Goal: Information Seeking & Learning: Learn about a topic

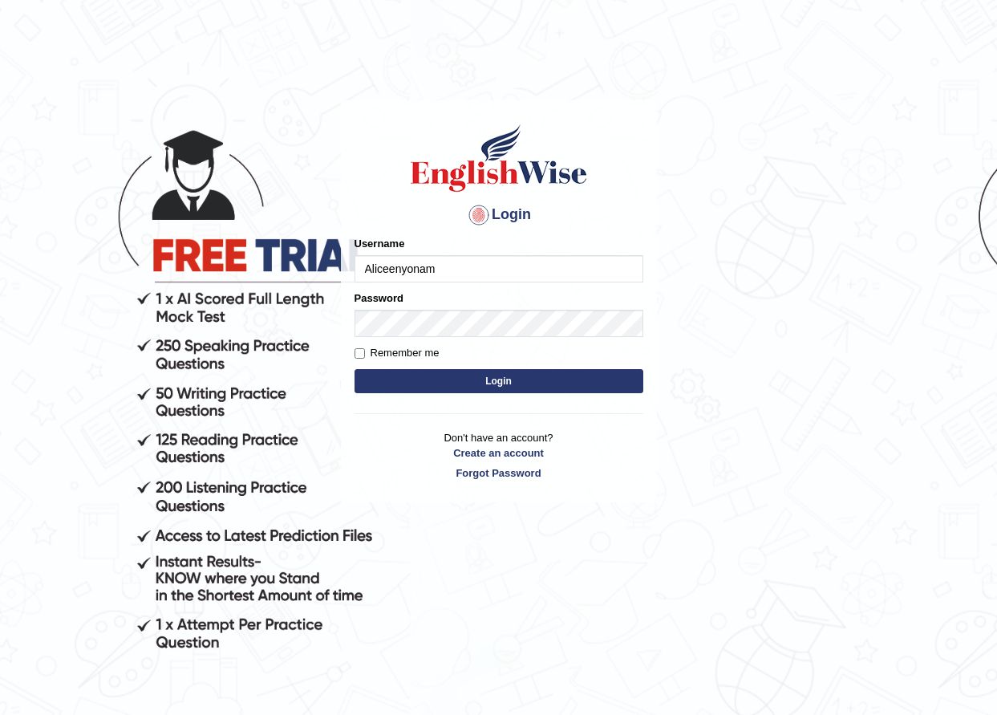
type input "Aliceenyonam"
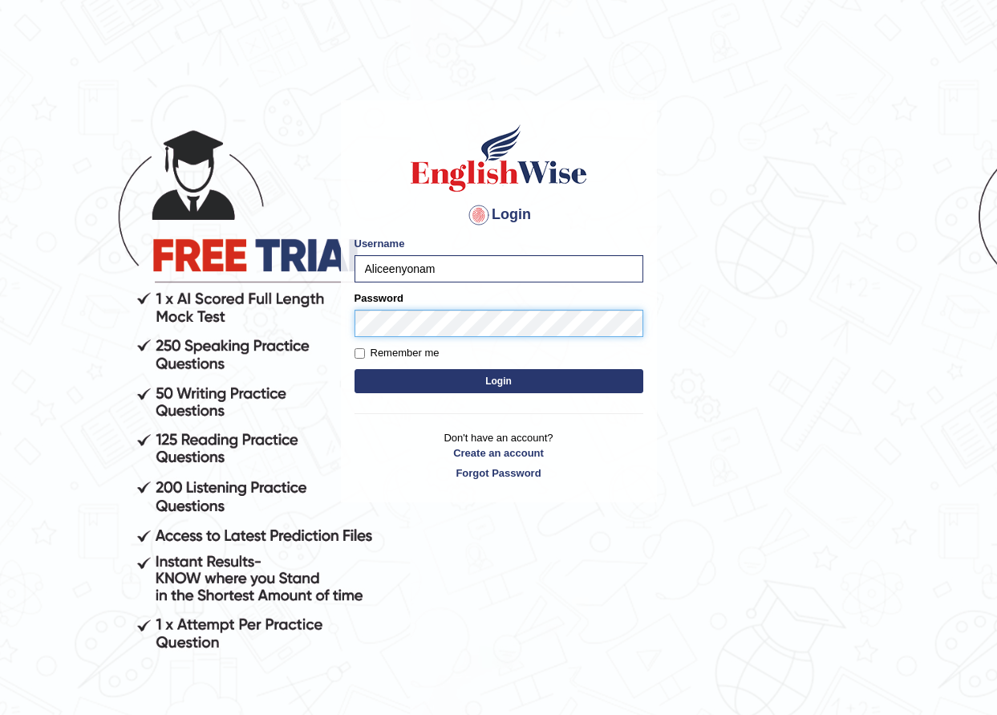
click at [355, 369] on button "Login" at bounding box center [499, 381] width 289 height 24
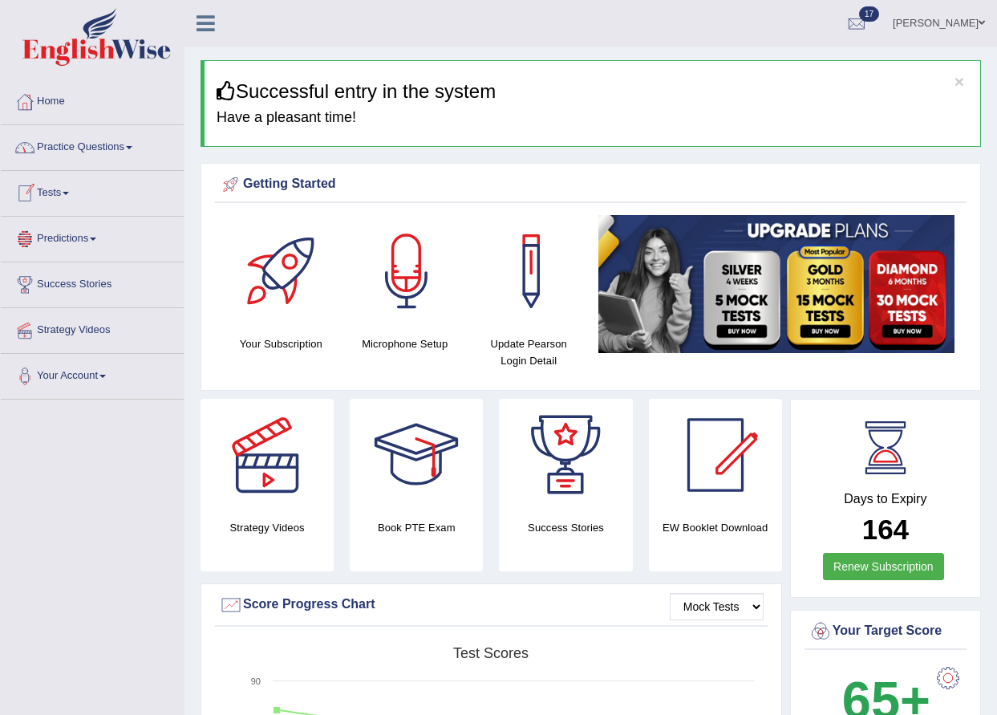
click at [87, 147] on link "Practice Questions" at bounding box center [92, 145] width 183 height 40
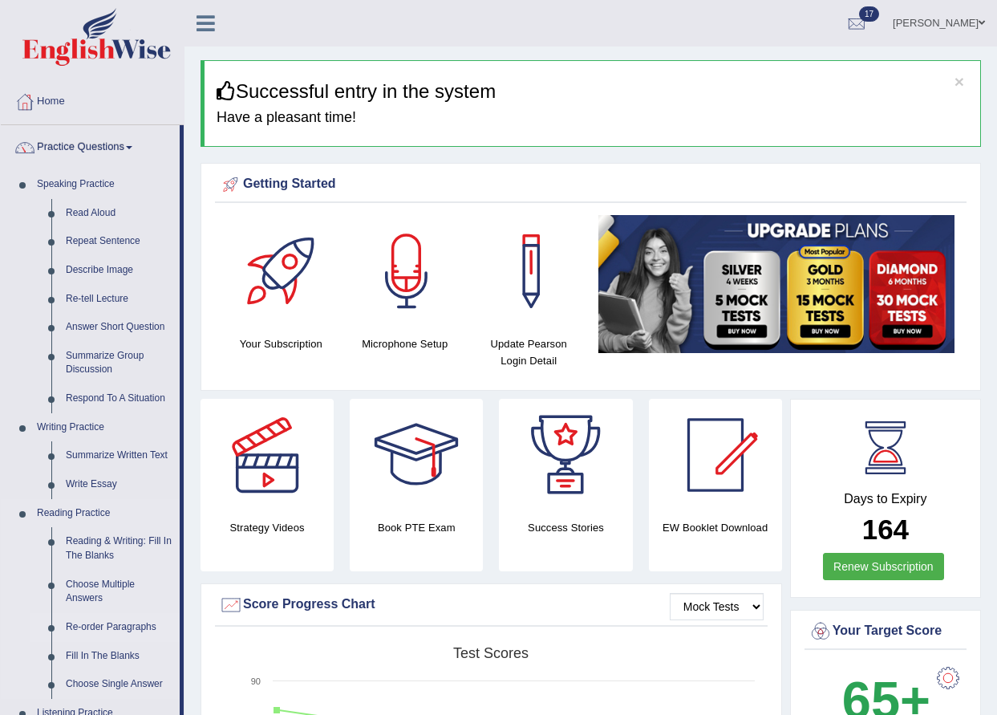
click at [88, 623] on link "Re-order Paragraphs" at bounding box center [119, 627] width 121 height 29
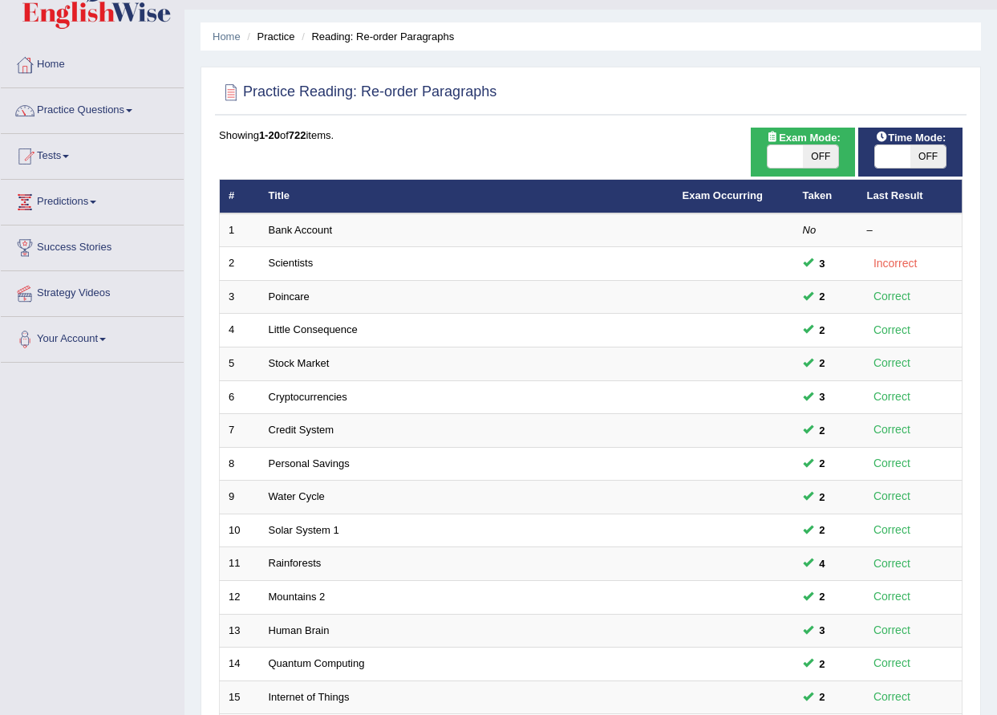
scroll to position [347, 0]
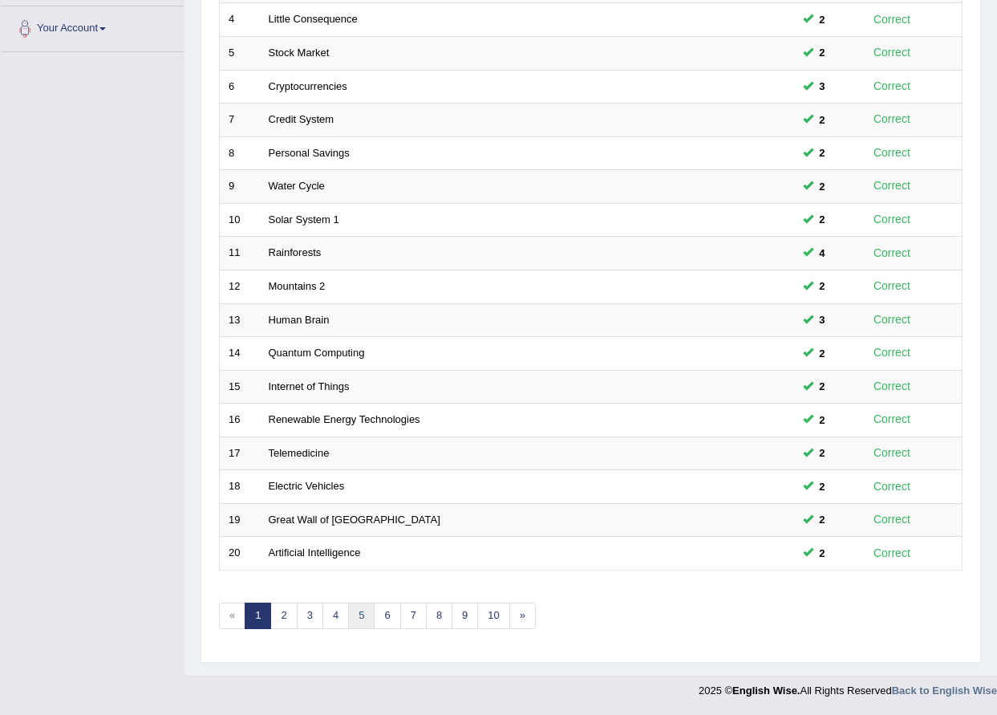
click at [361, 616] on link "5" at bounding box center [361, 615] width 26 height 26
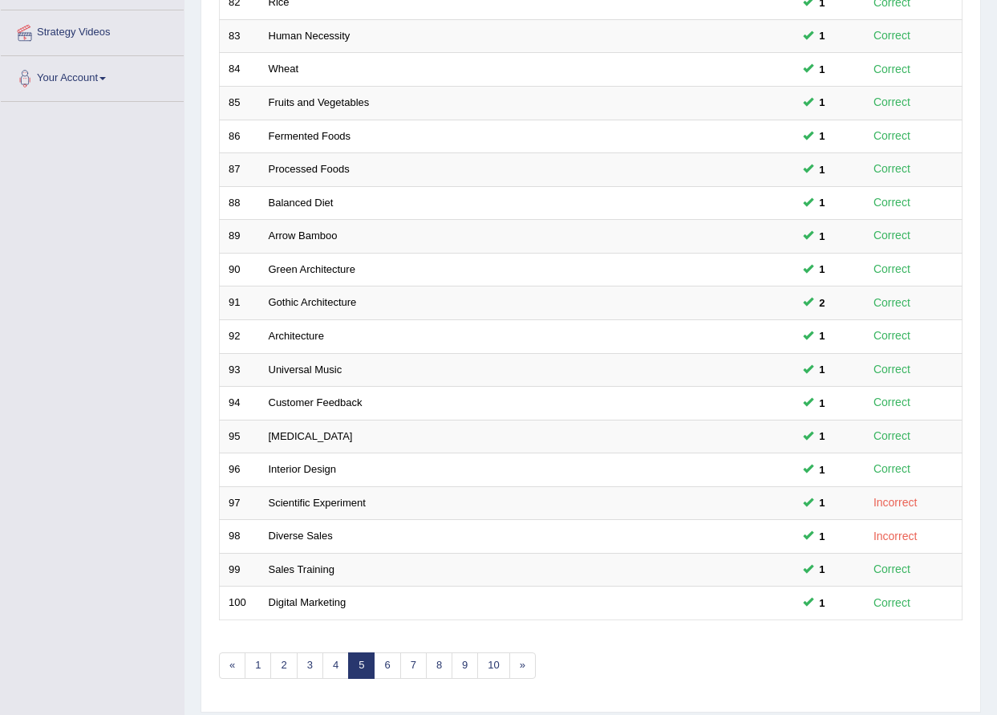
scroll to position [347, 0]
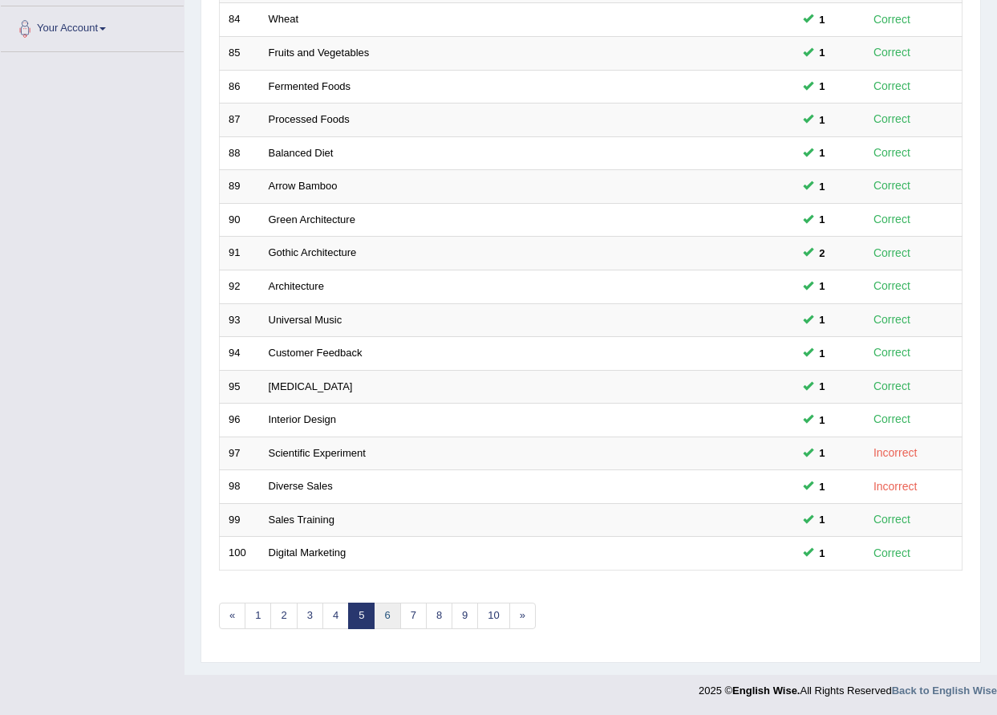
click at [390, 616] on link "6" at bounding box center [387, 615] width 26 height 26
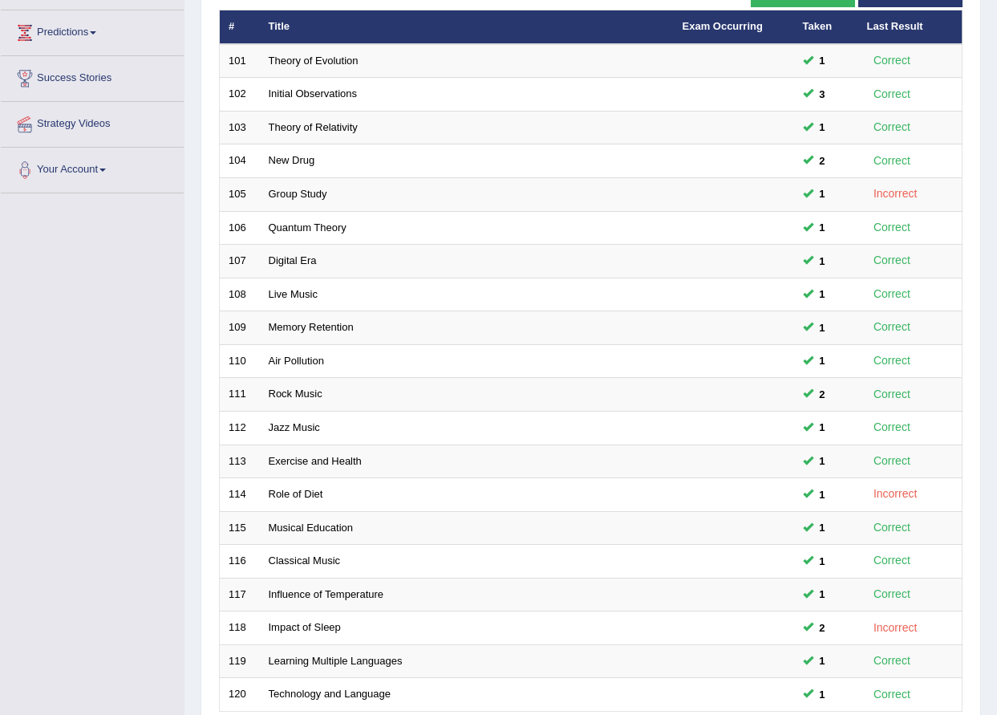
scroll to position [347, 0]
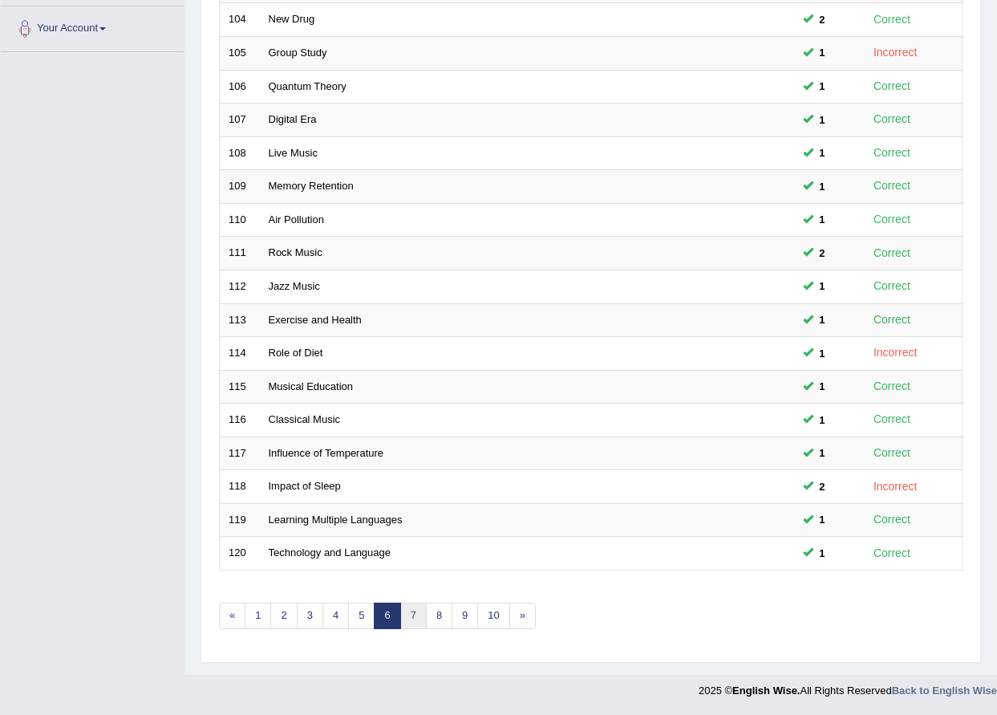
click at [413, 616] on link "7" at bounding box center [413, 615] width 26 height 26
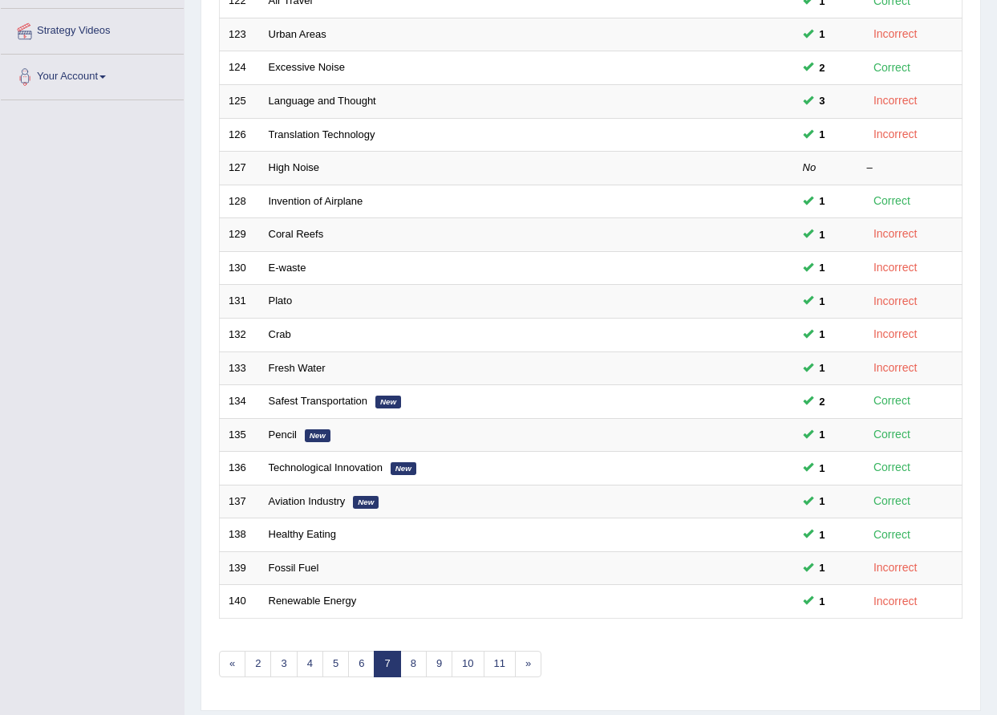
scroll to position [347, 0]
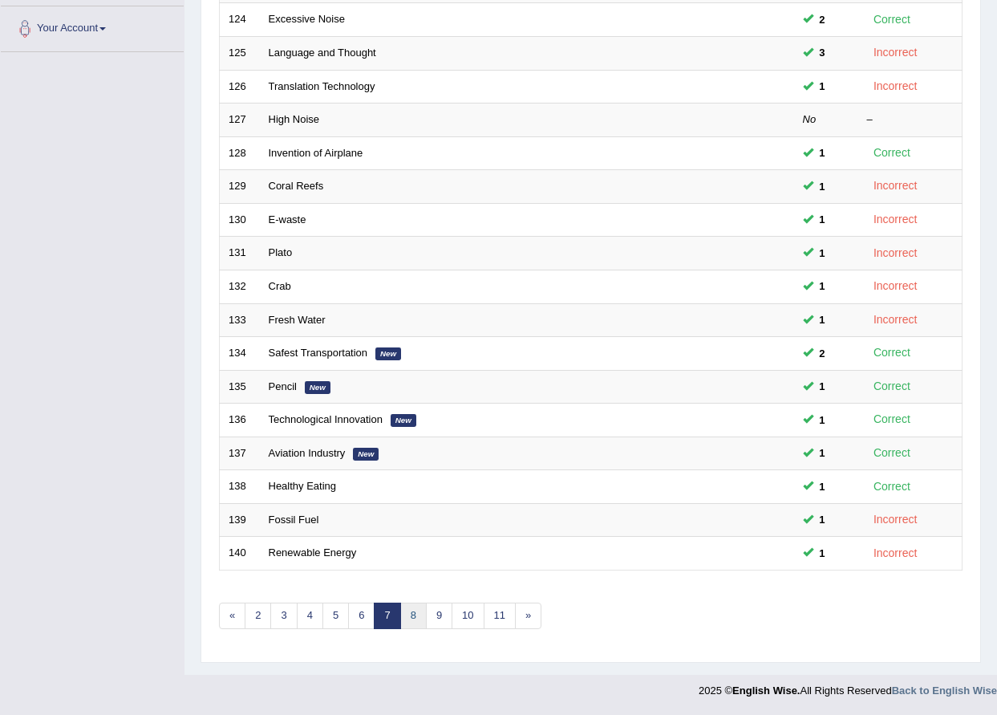
click at [415, 617] on link "8" at bounding box center [413, 615] width 26 height 26
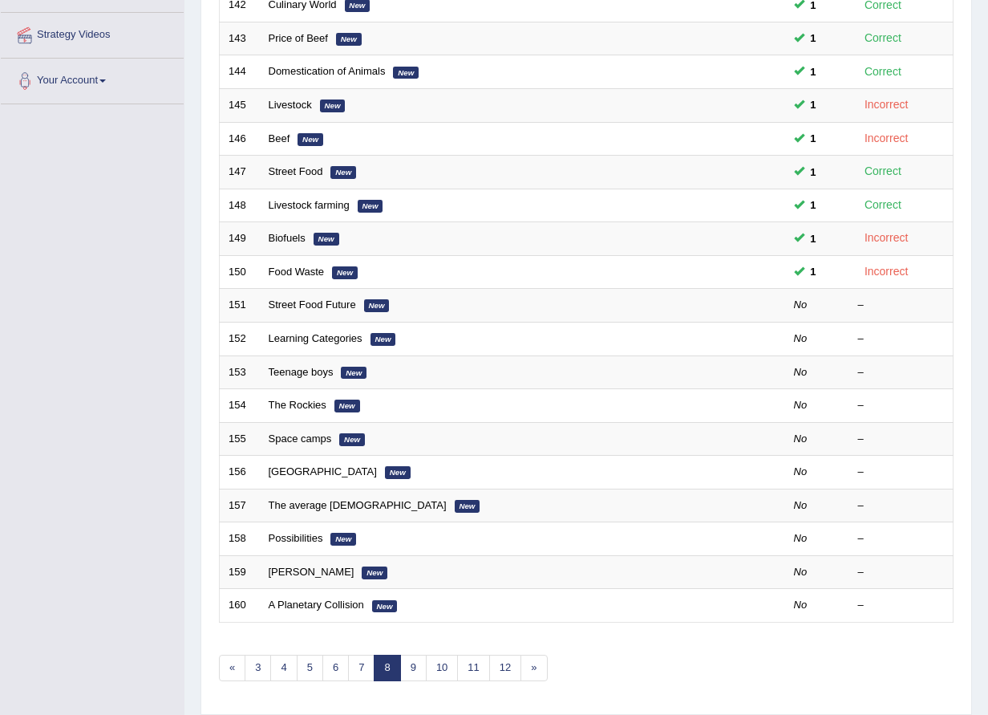
scroll to position [347, 0]
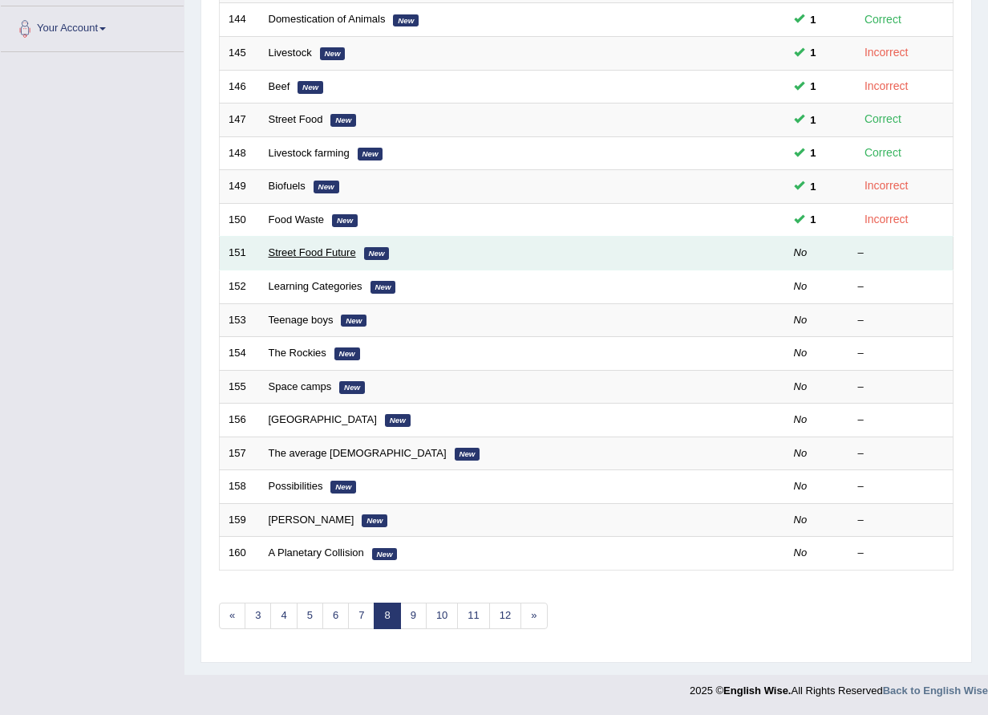
click at [339, 247] on link "Street Food Future" at bounding box center [312, 252] width 87 height 12
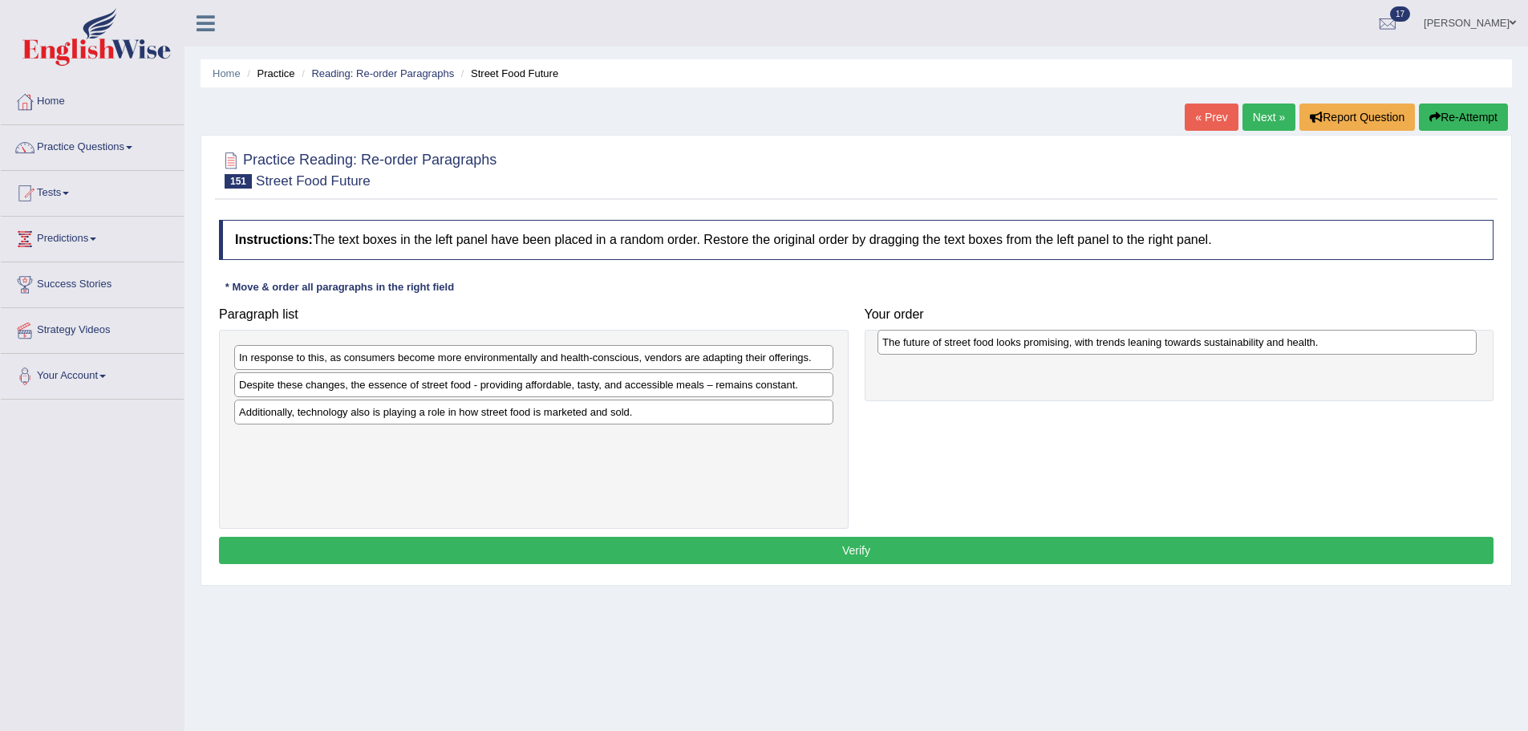
drag, startPoint x: 473, startPoint y: 444, endPoint x: 1116, endPoint y: 347, distance: 650.7
click at [988, 347] on div "The future of street food looks promising, with trends leaning towards sustaina…" at bounding box center [1177, 342] width 599 height 25
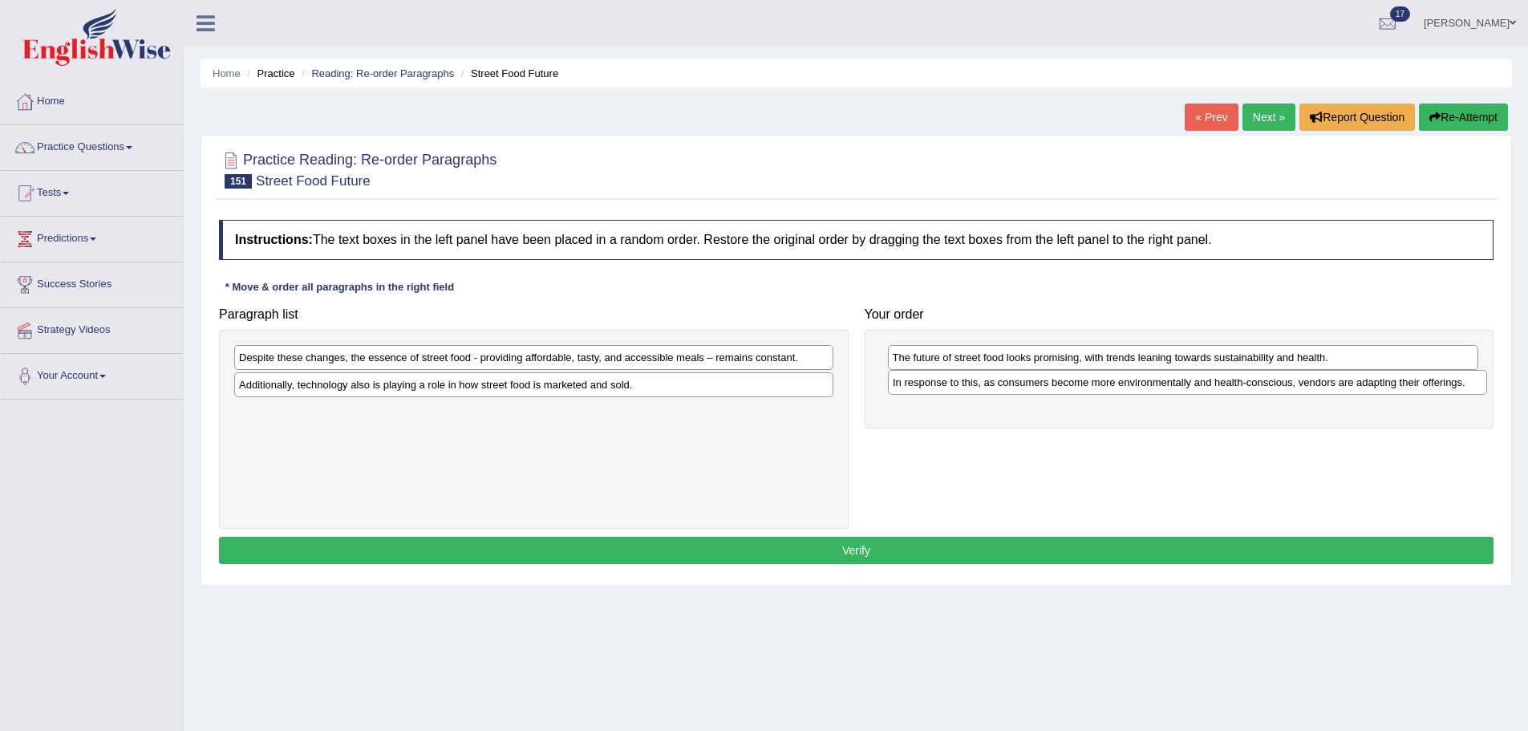
drag, startPoint x: 483, startPoint y: 359, endPoint x: 1137, endPoint y: 384, distance: 654.3
click at [988, 384] on div "In response to this, as consumers become more environmentally and health-consci…" at bounding box center [1187, 382] width 599 height 25
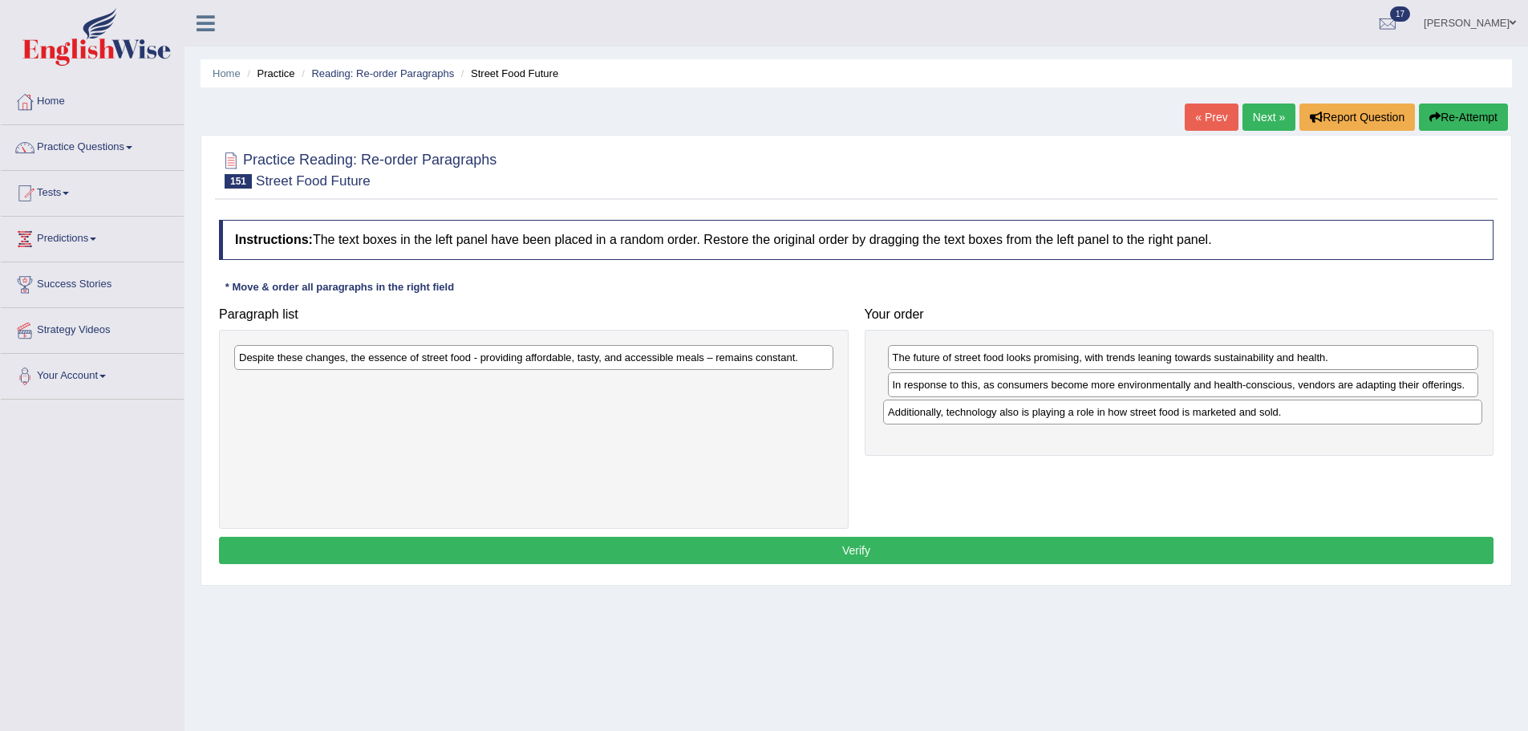
drag, startPoint x: 542, startPoint y: 389, endPoint x: 1182, endPoint y: 410, distance: 640.5
click at [988, 416] on div "Additionally, technology also is playing a role in how street food is marketed …" at bounding box center [1182, 412] width 599 height 25
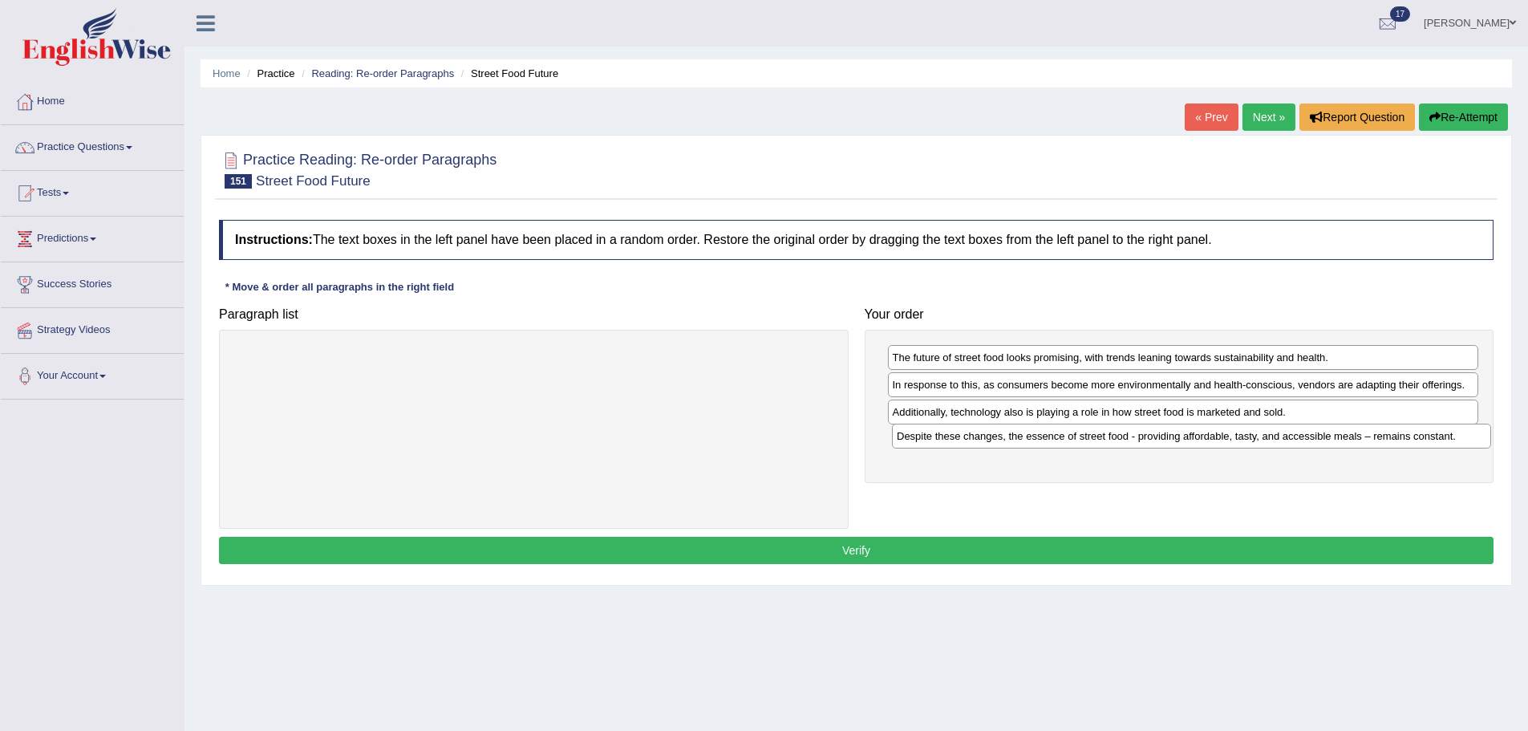
drag, startPoint x: 549, startPoint y: 367, endPoint x: 1207, endPoint y: 445, distance: 662.5
click at [988, 445] on div "Despite these changes, the essence of street food - providing affordable, tasty…" at bounding box center [1191, 436] width 599 height 25
click at [988, 550] on button "Verify" at bounding box center [856, 550] width 1275 height 27
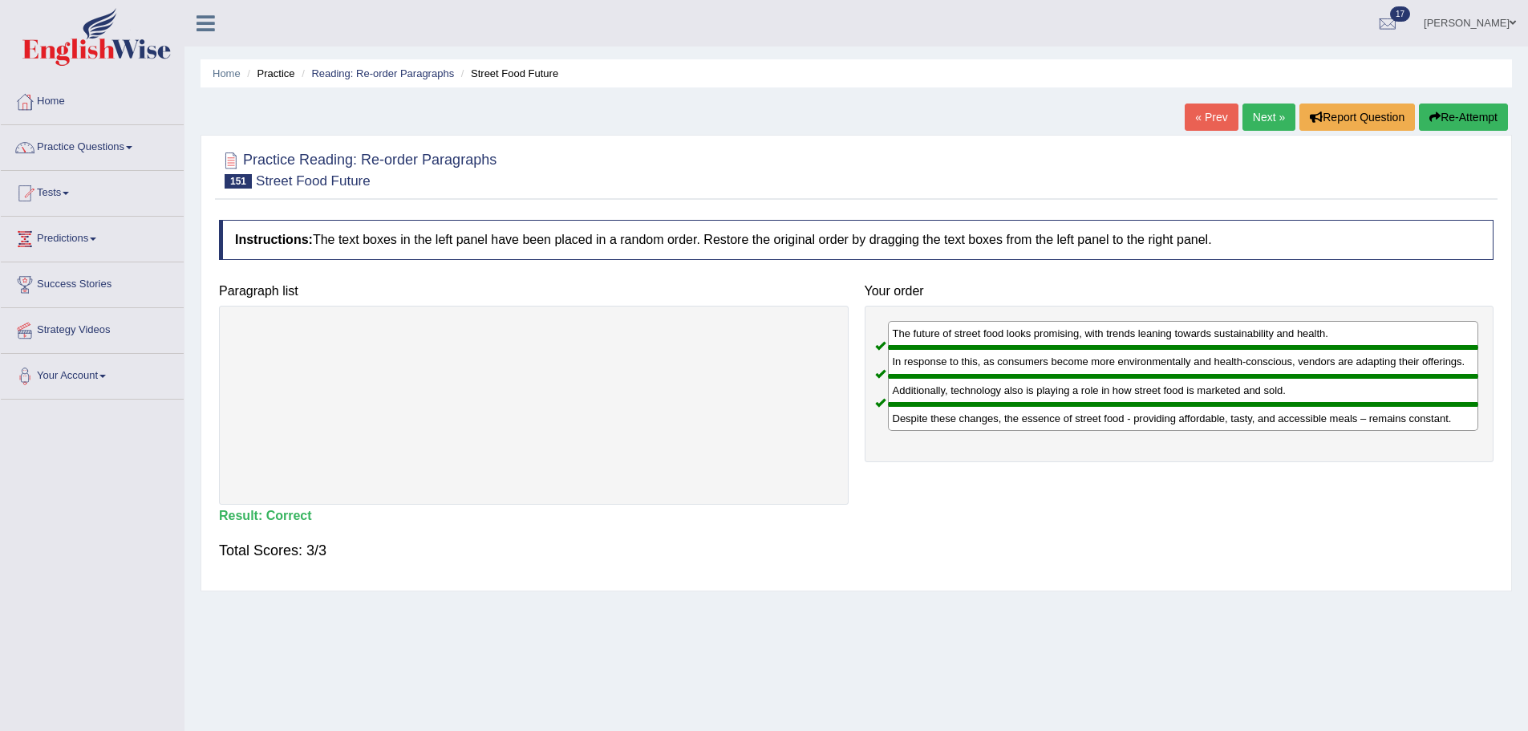
click at [988, 107] on link "Next »" at bounding box center [1269, 116] width 53 height 27
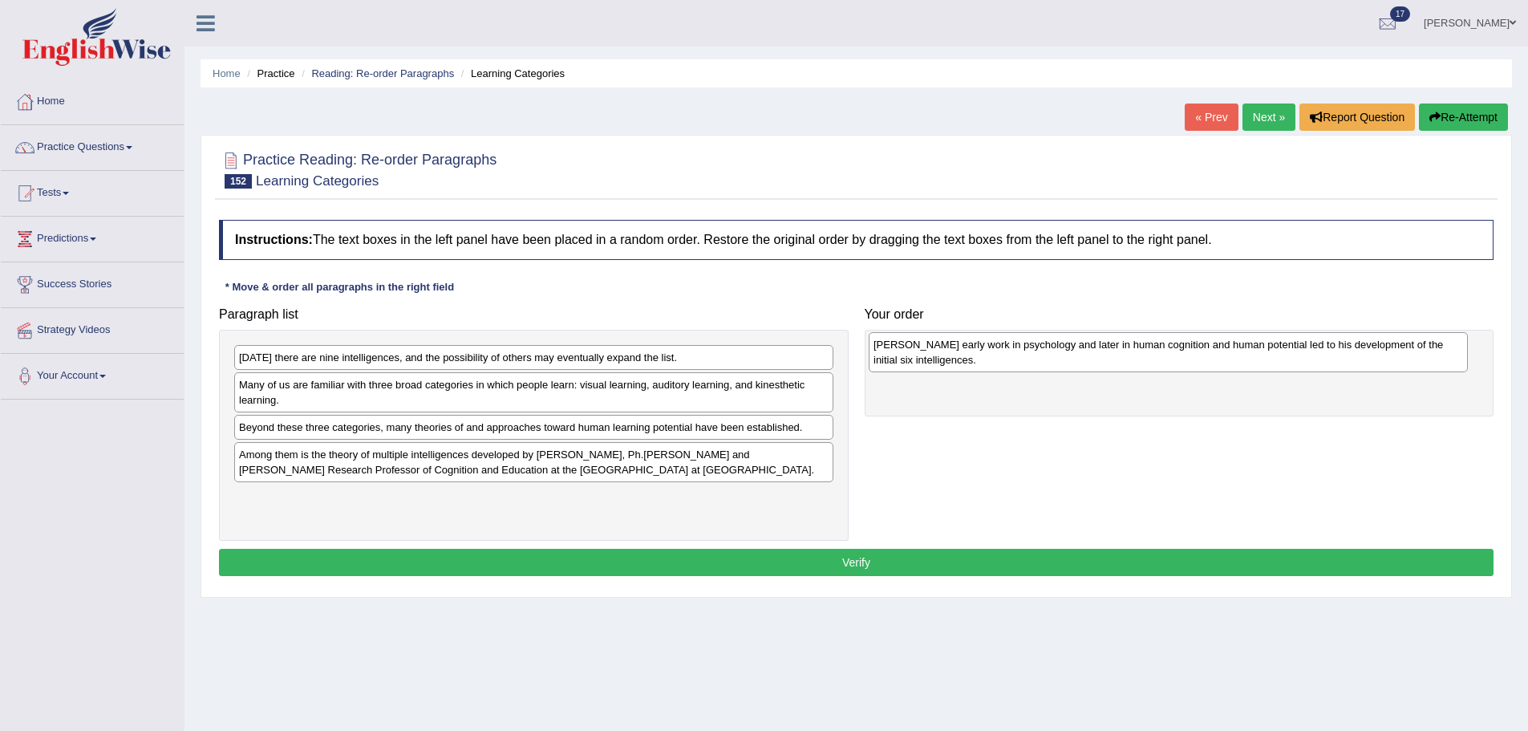
drag, startPoint x: 365, startPoint y: 454, endPoint x: 992, endPoint y: 344, distance: 636.9
click at [992, 344] on div "Gardner's early work in psychology and later in human cognition and human poten…" at bounding box center [1168, 352] width 599 height 40
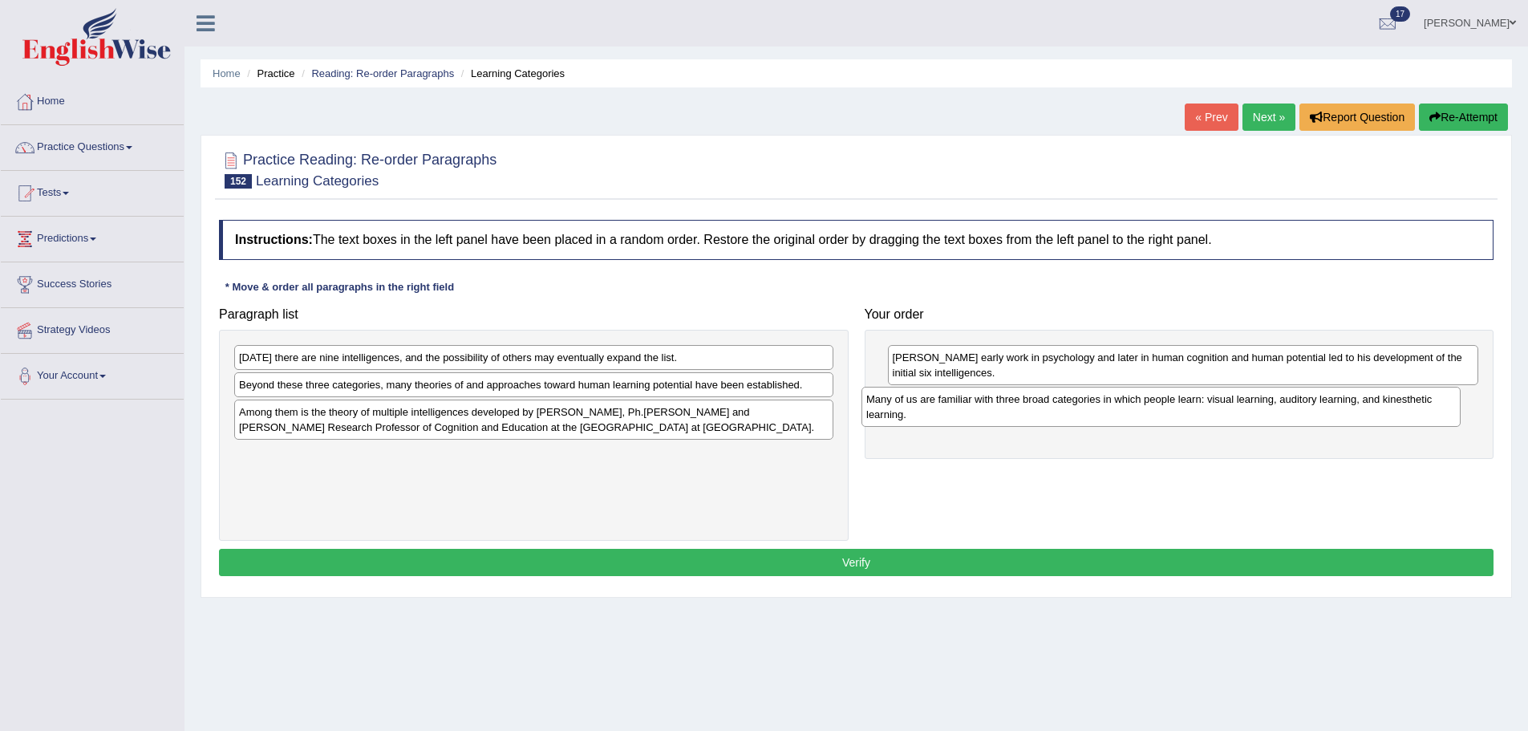
drag, startPoint x: 537, startPoint y: 388, endPoint x: 1164, endPoint y: 403, distance: 627.5
click at [1164, 403] on div "Many of us are familiar with three broad categories in which people learn: visu…" at bounding box center [1161, 407] width 599 height 40
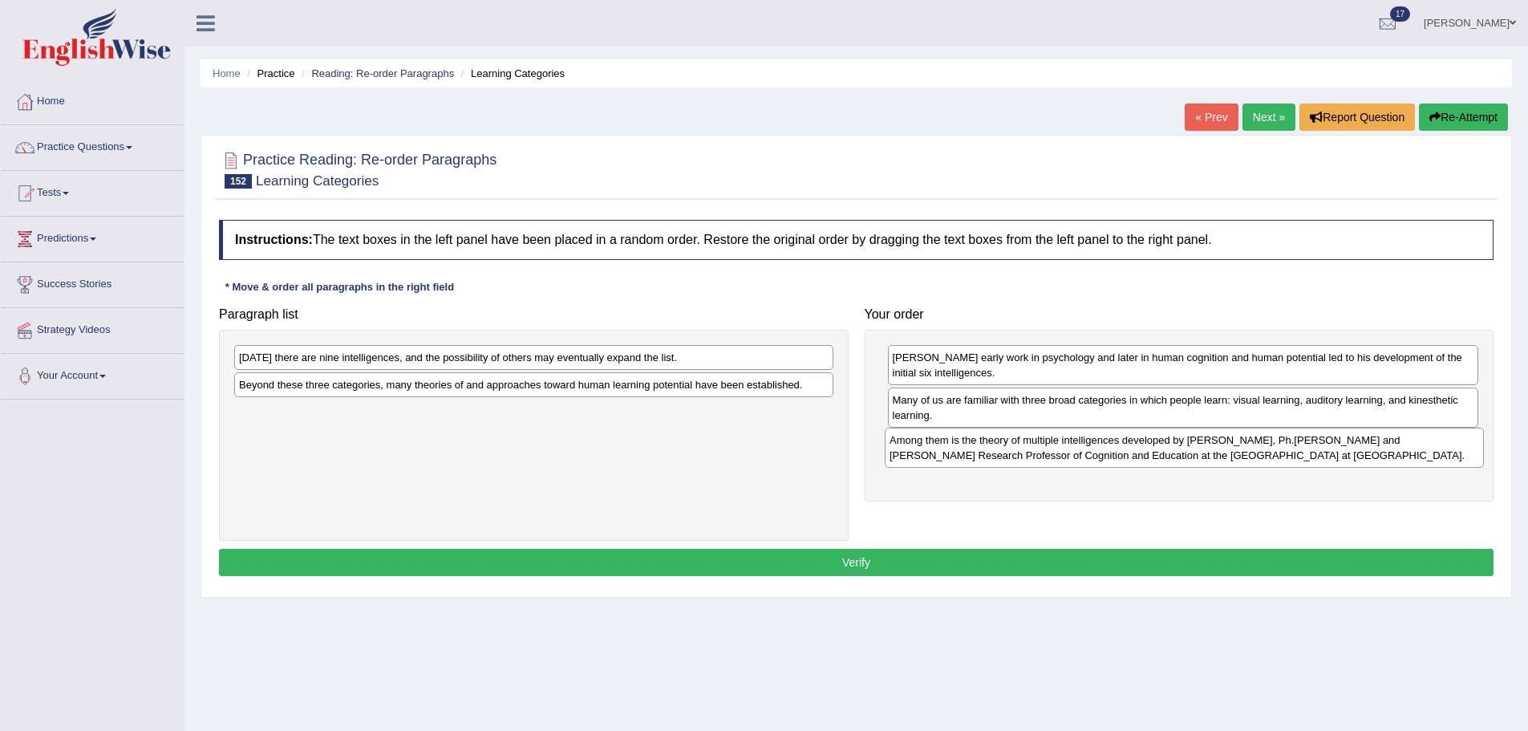
drag, startPoint x: 493, startPoint y: 427, endPoint x: 1143, endPoint y: 455, distance: 651.2
click at [1143, 455] on div "Among them is the theory of multiple intelligences developed by Howard Gardner,…" at bounding box center [1184, 448] width 599 height 40
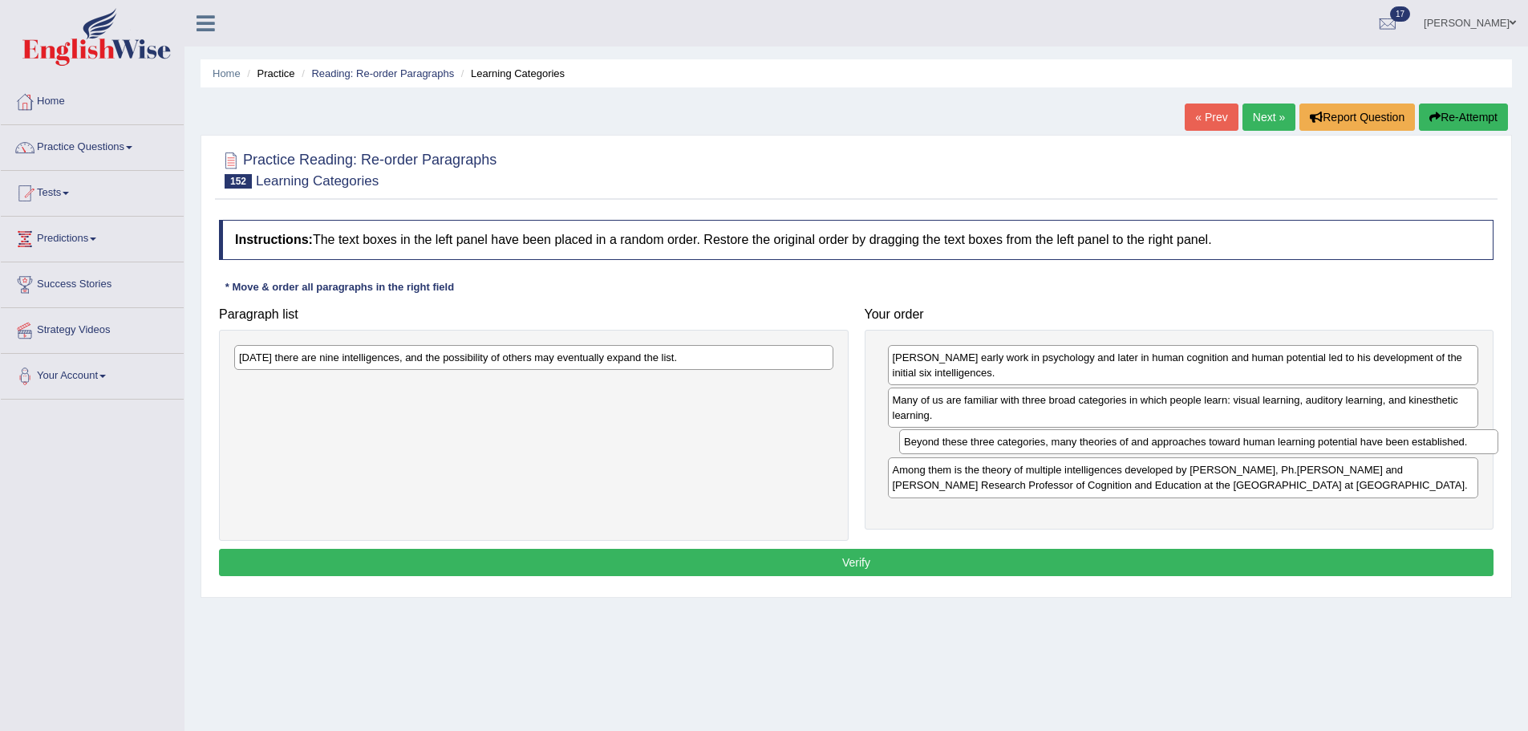
drag, startPoint x: 362, startPoint y: 389, endPoint x: 1027, endPoint y: 446, distance: 667.5
click at [1027, 446] on div "Beyond these three categories, many theories of and approaches toward human lea…" at bounding box center [1198, 441] width 599 height 25
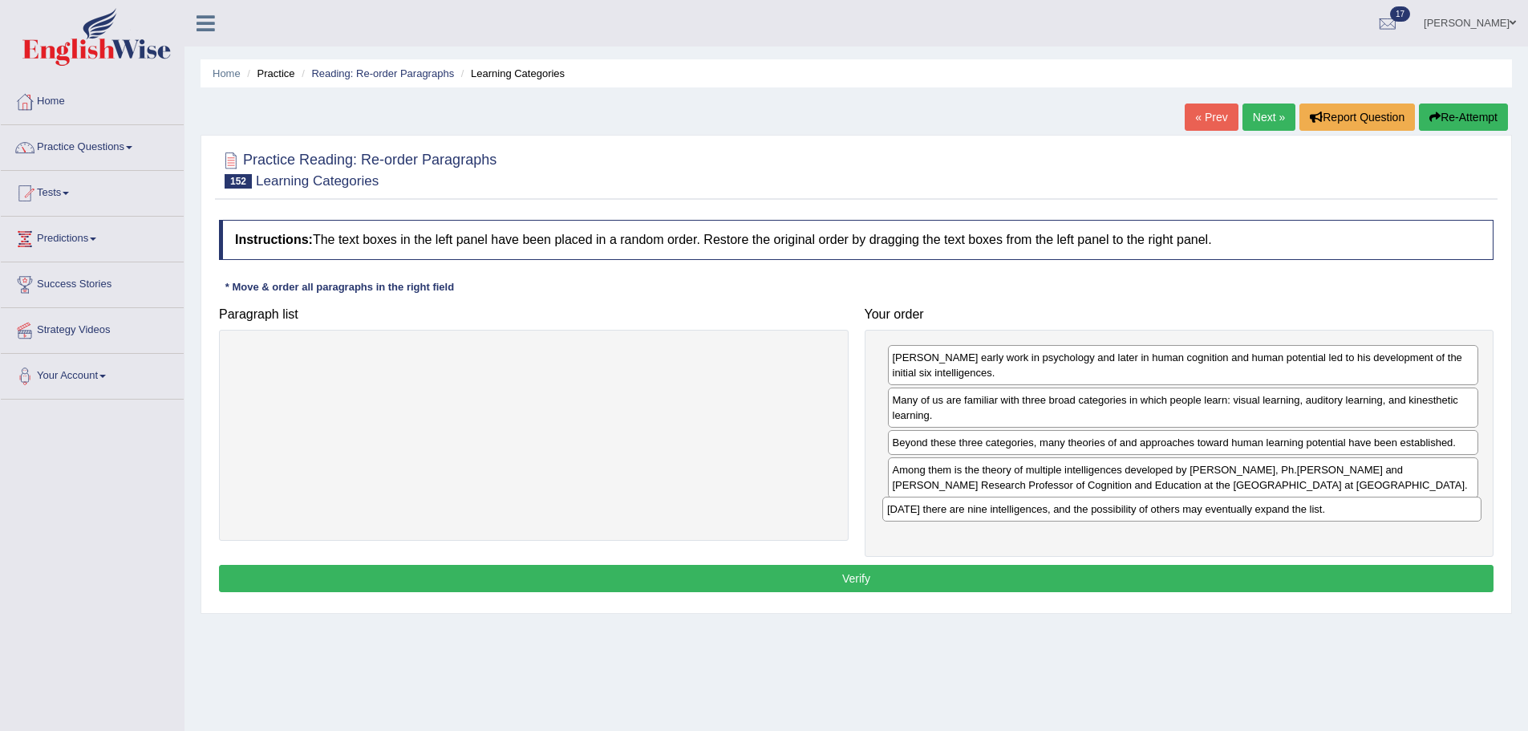
drag, startPoint x: 458, startPoint y: 376, endPoint x: 1082, endPoint y: 510, distance: 638.4
click at [1082, 510] on div "Today there are nine intelligences, and the possibility of others may eventuall…" at bounding box center [1181, 509] width 599 height 25
click at [917, 569] on button "Verify" at bounding box center [856, 578] width 1275 height 27
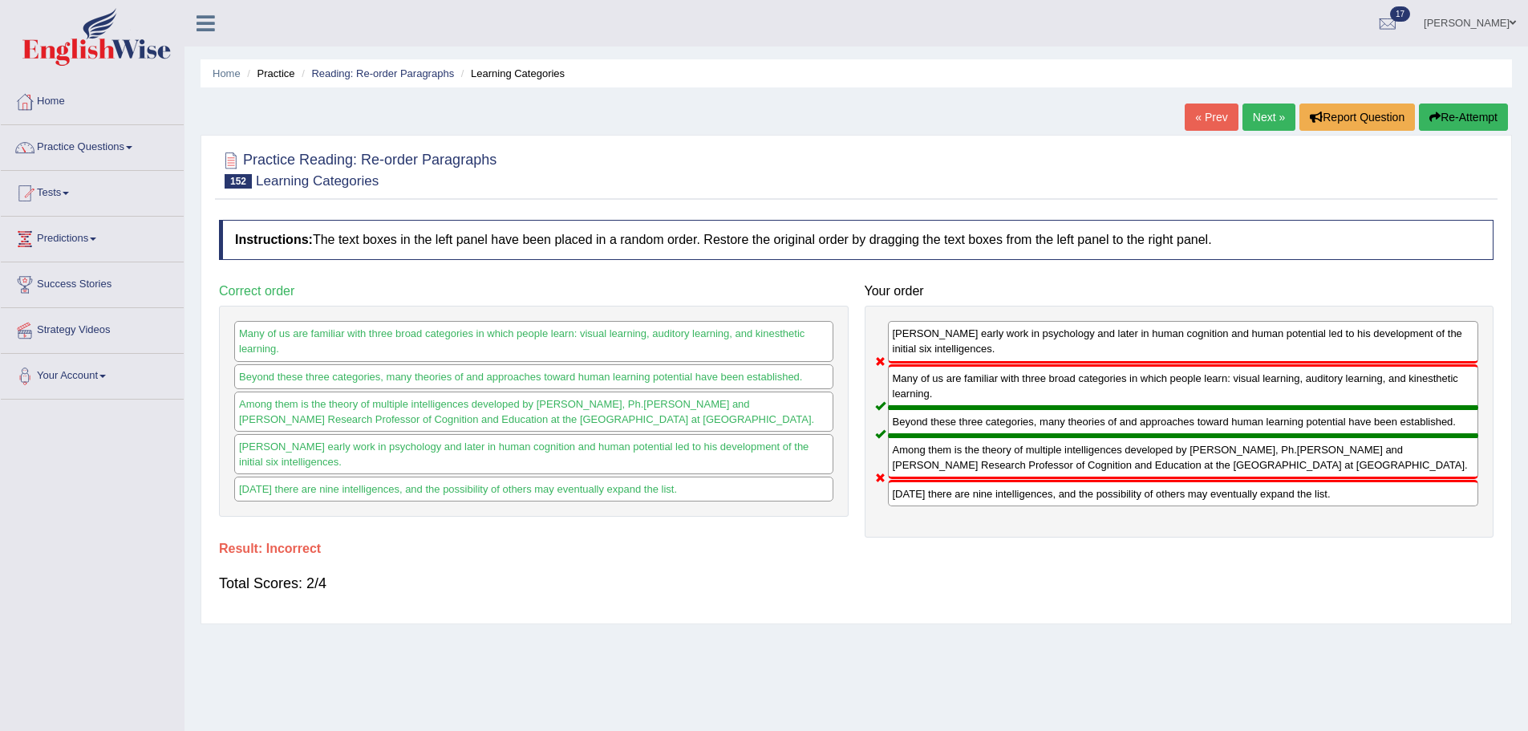
click at [1258, 118] on link "Next »" at bounding box center [1269, 116] width 53 height 27
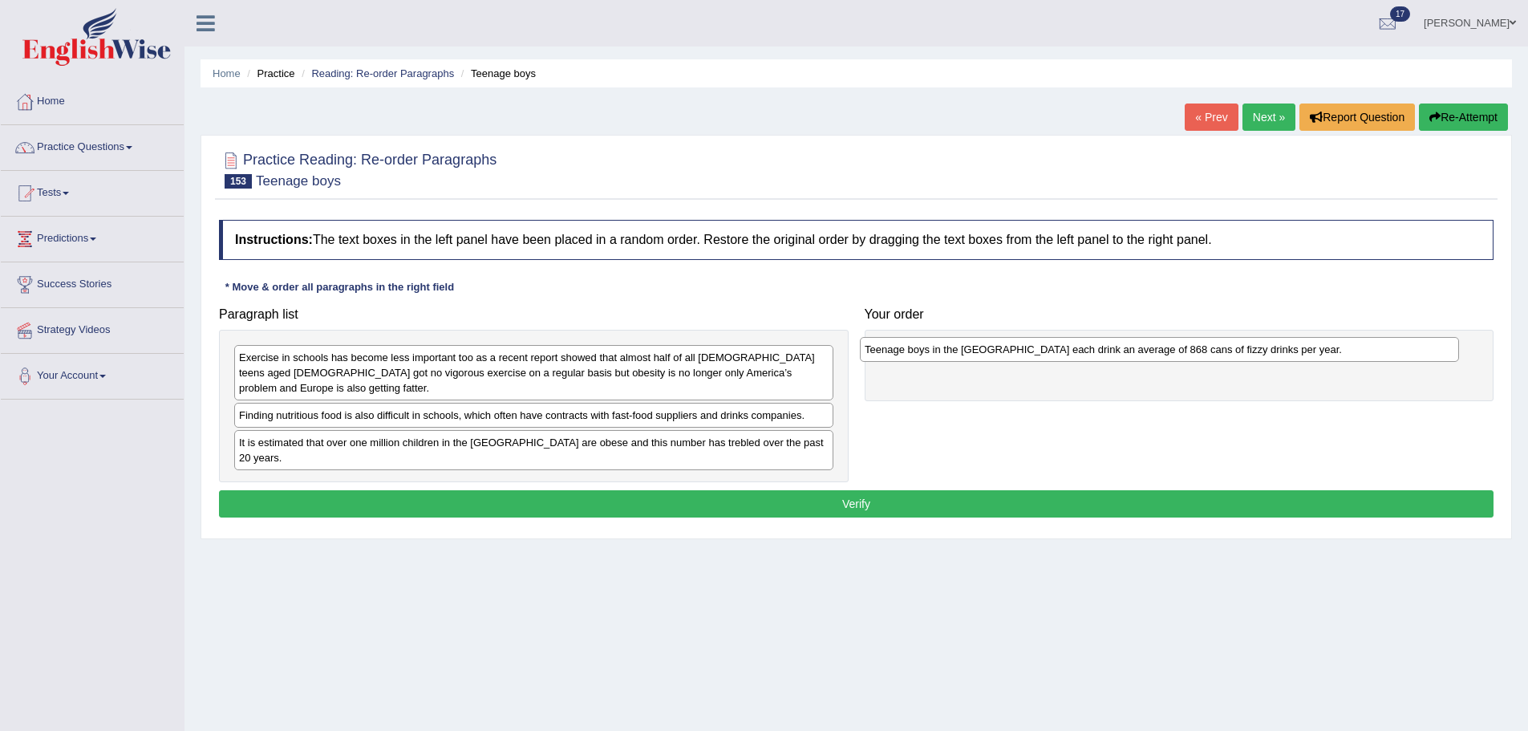
drag, startPoint x: 312, startPoint y: 359, endPoint x: 938, endPoint y: 351, distance: 625.8
click at [938, 351] on div "Teenage boys in the [GEOGRAPHIC_DATA] each drink an average of 868 cans of fizz…" at bounding box center [1159, 349] width 599 height 25
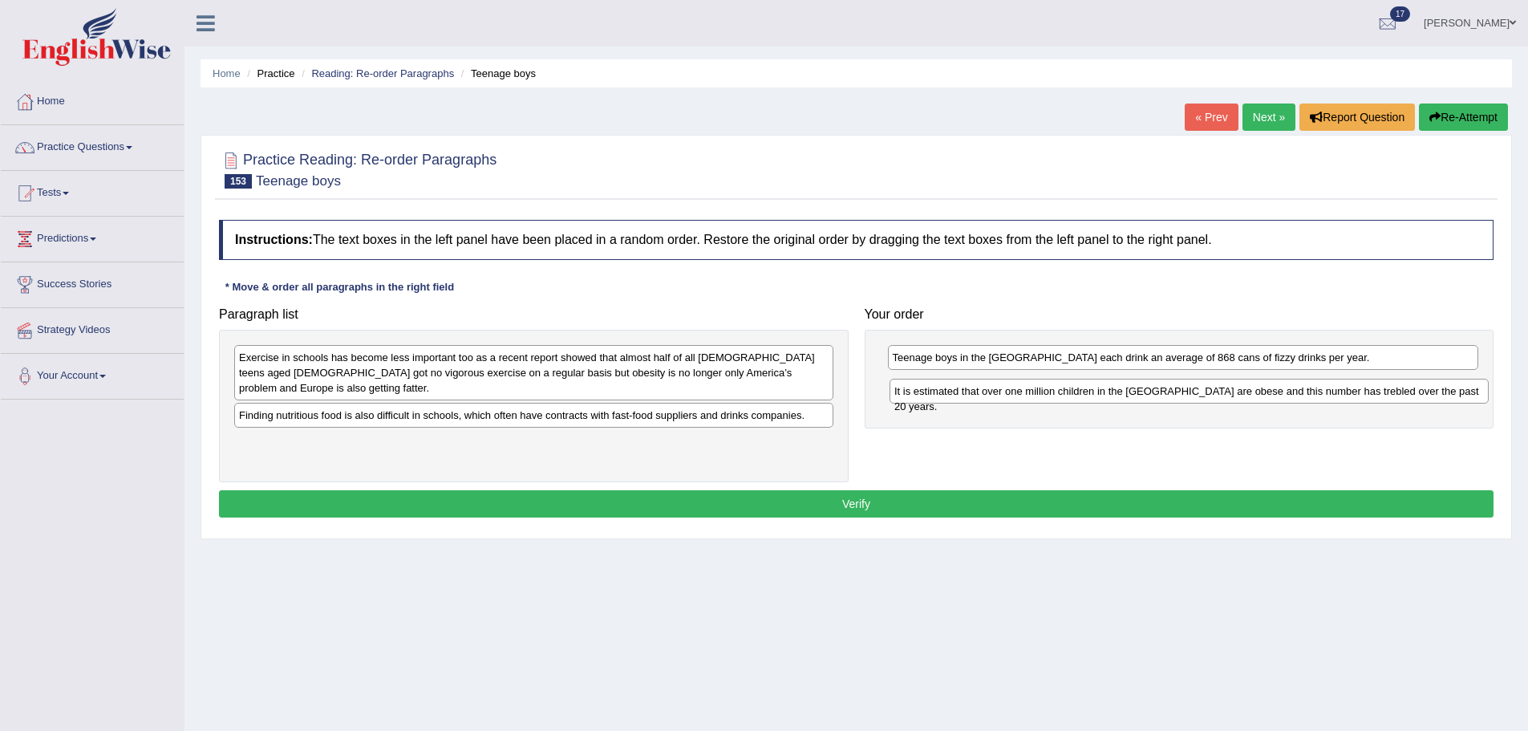
drag, startPoint x: 289, startPoint y: 430, endPoint x: 944, endPoint y: 393, distance: 656.5
click at [944, 393] on div "It is estimated that over one million children in the [GEOGRAPHIC_DATA] are obe…" at bounding box center [1189, 391] width 599 height 25
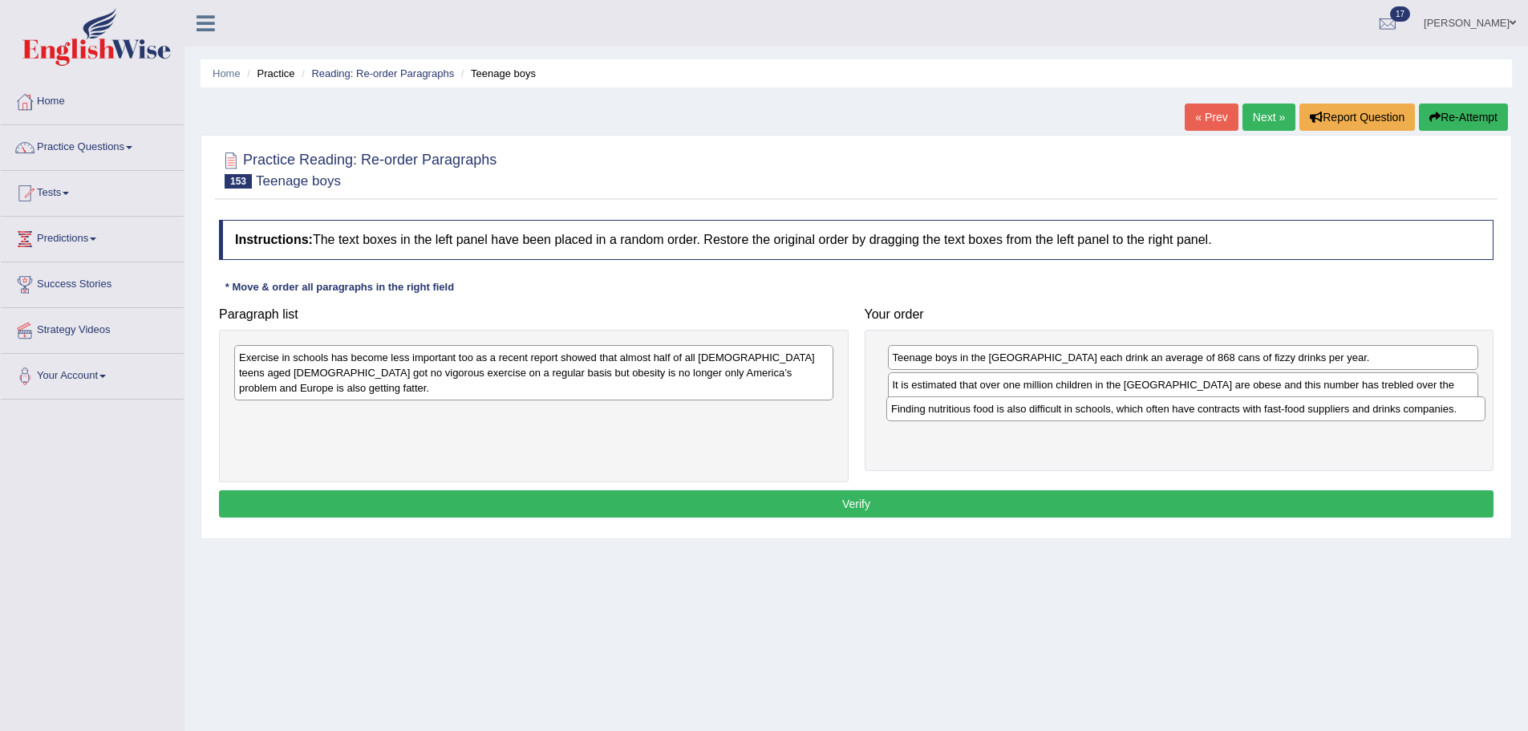
drag, startPoint x: 615, startPoint y: 404, endPoint x: 1267, endPoint y: 408, distance: 652.2
click at [1267, 408] on div "Finding nutritious food is also difficult in schools, which often have contract…" at bounding box center [1185, 408] width 599 height 25
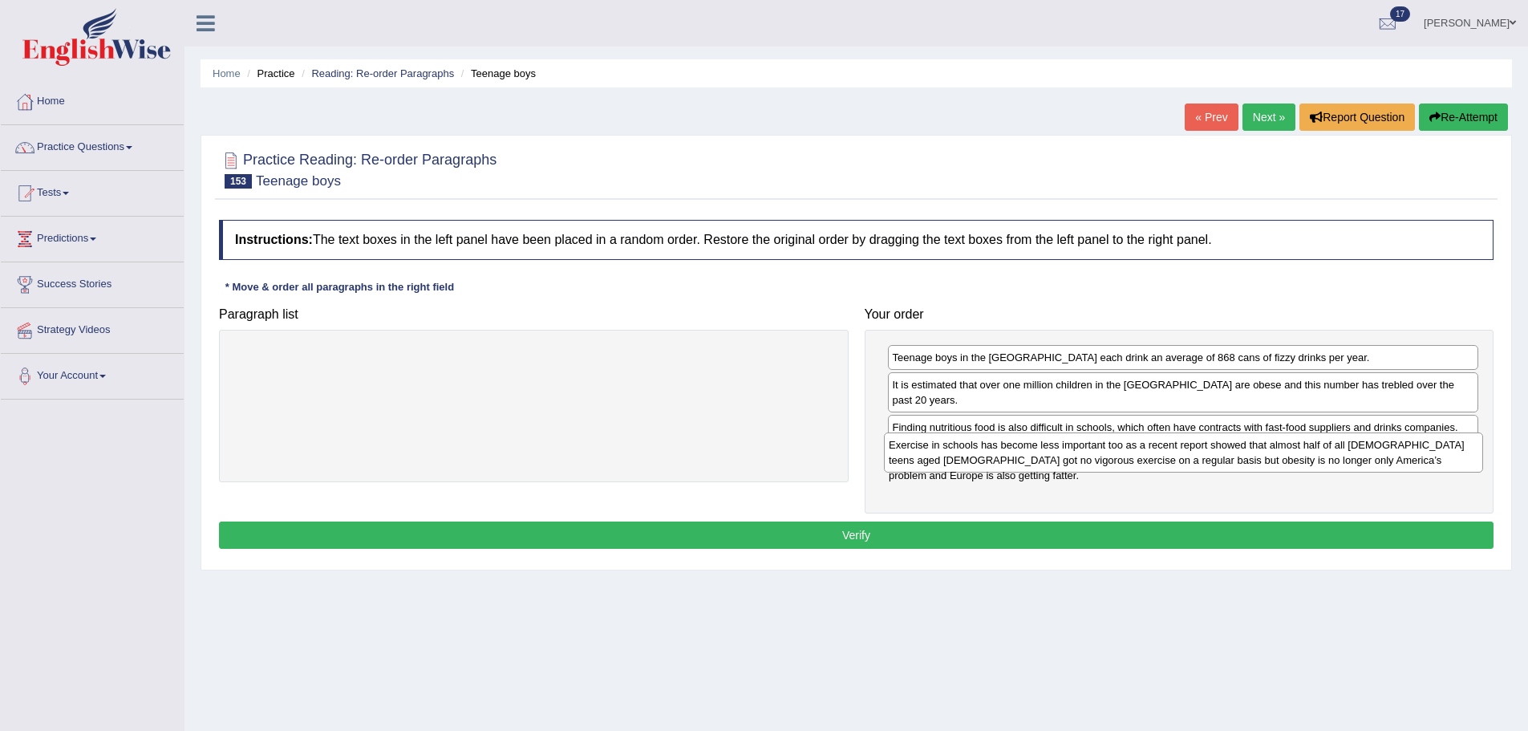
drag, startPoint x: 773, startPoint y: 373, endPoint x: 1422, endPoint y: 460, distance: 655.7
click at [1422, 460] on div "Exercise in schools has become less important too as a recent report showed tha…" at bounding box center [1183, 452] width 599 height 40
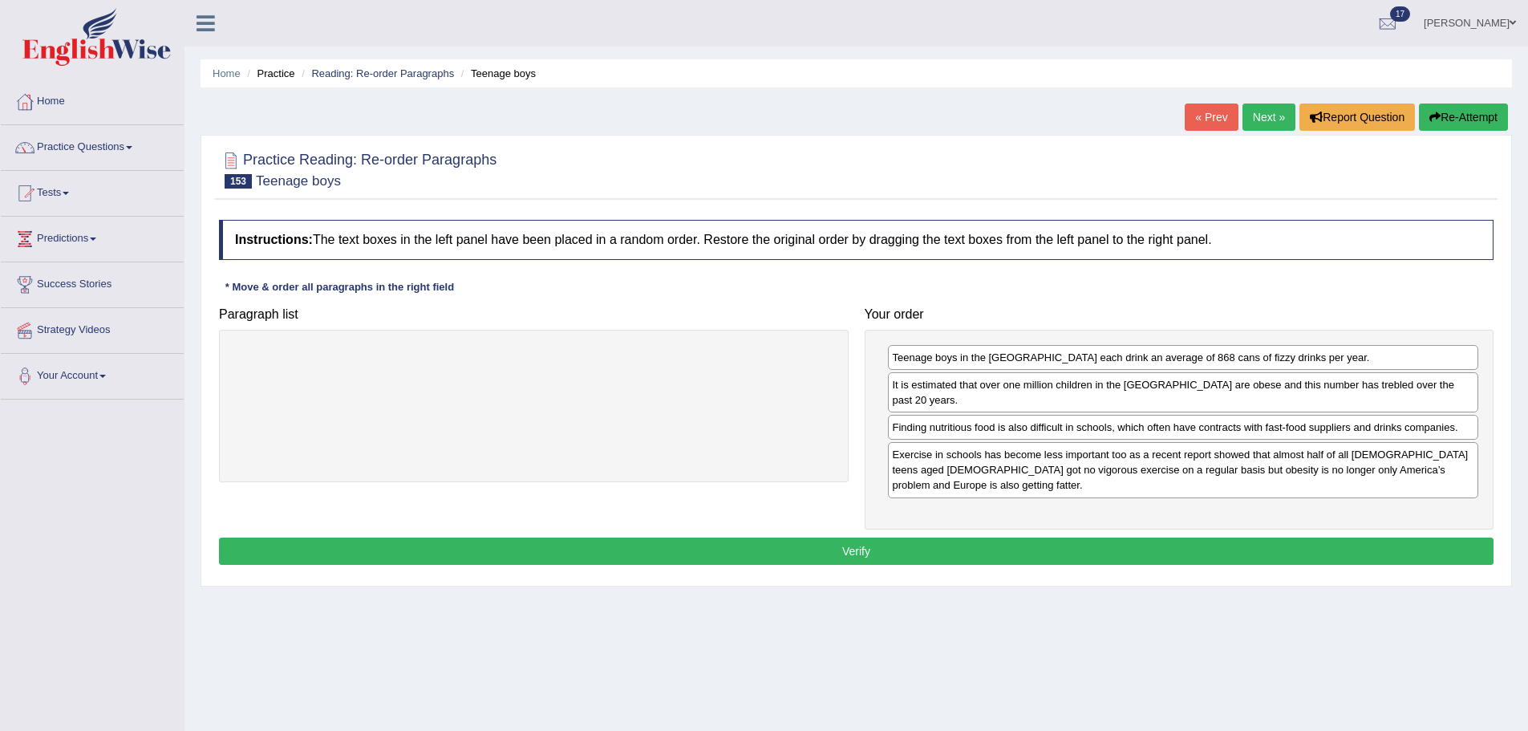
click at [1291, 534] on div "Instructions: The text boxes in the left panel have been placed in a random ord…" at bounding box center [856, 394] width 1283 height 365
click at [1288, 537] on button "Verify" at bounding box center [856, 550] width 1275 height 27
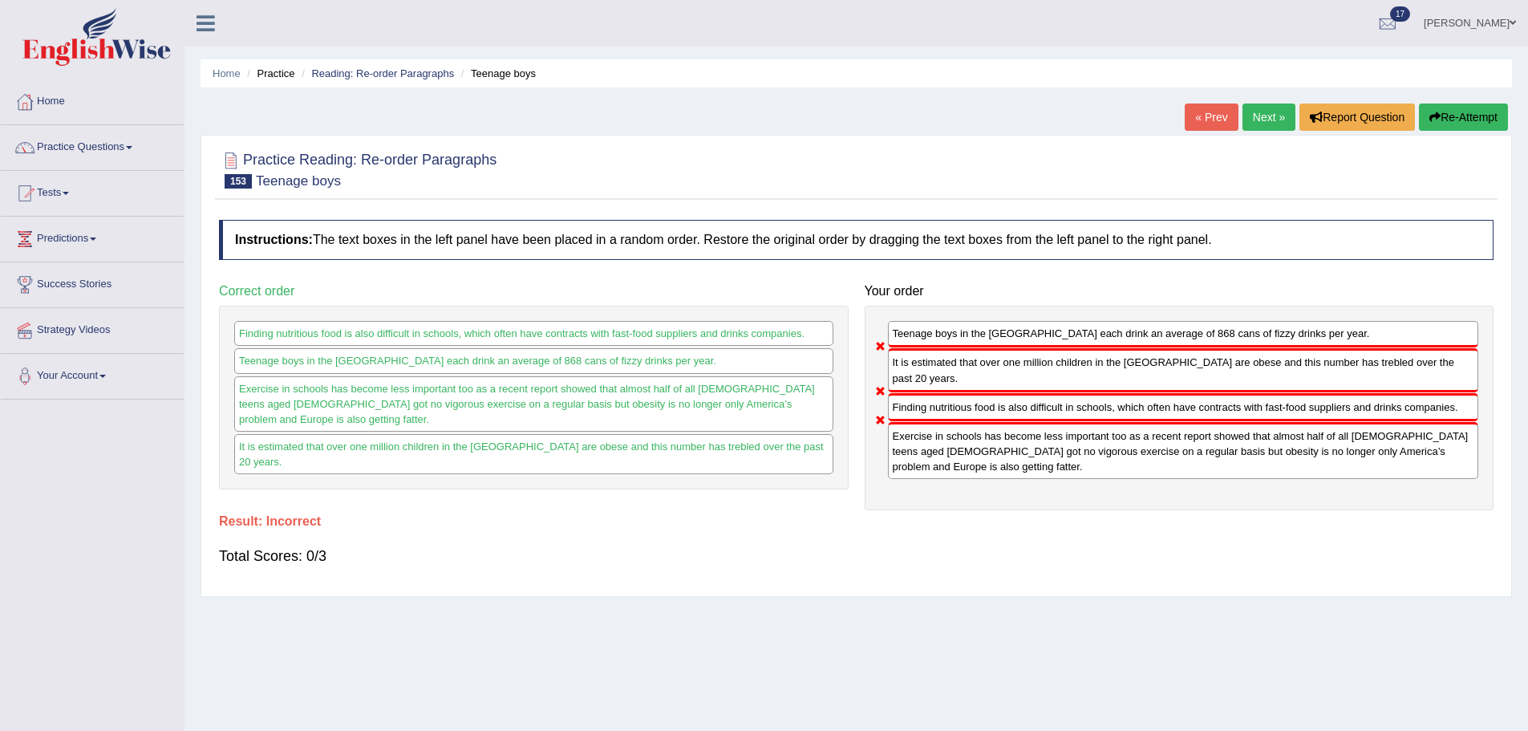
click at [1255, 116] on link "Next »" at bounding box center [1269, 116] width 53 height 27
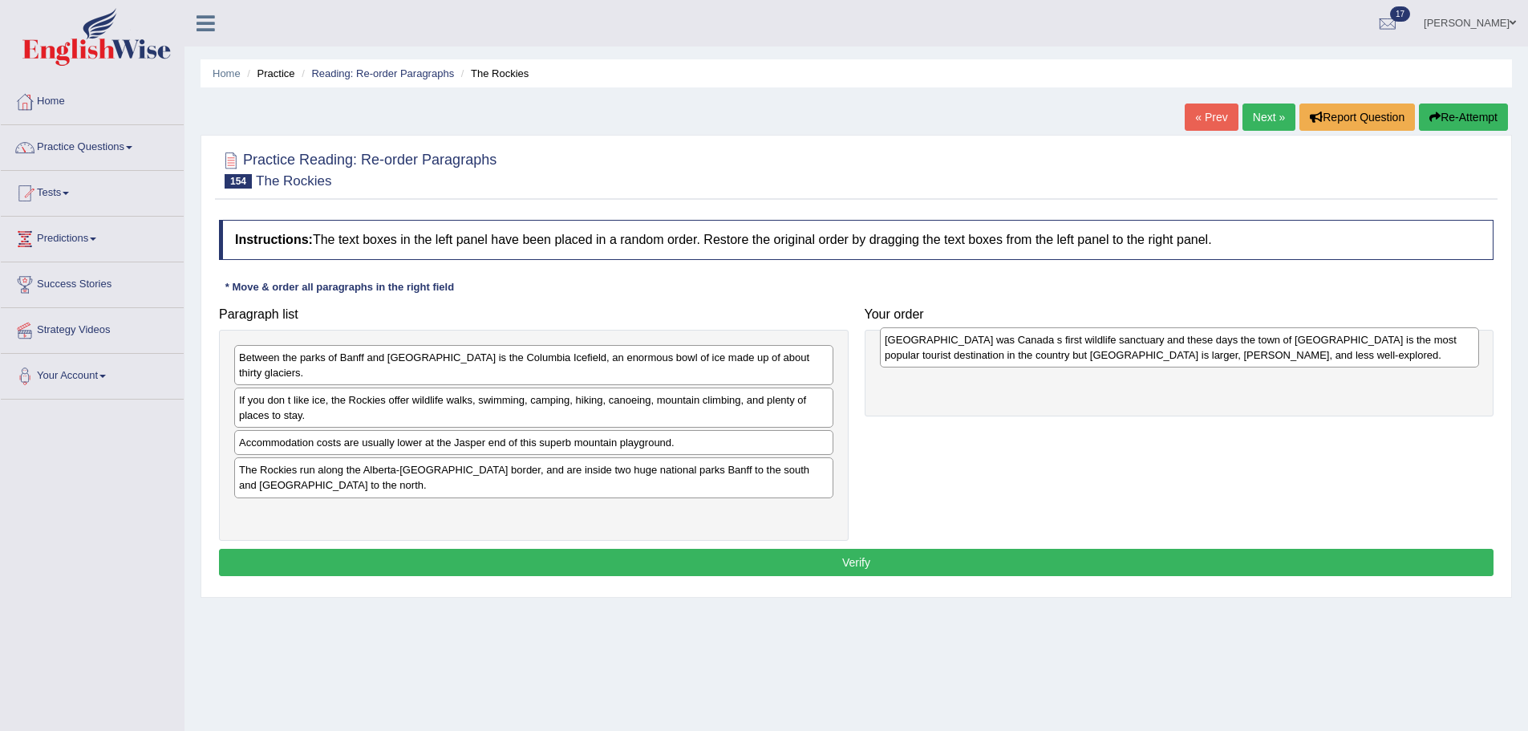
drag, startPoint x: 266, startPoint y: 367, endPoint x: 909, endPoint y: 349, distance: 642.8
click at [909, 349] on div "Banff was Canada s first wildlife sanctuary and these days the town of Banff is…" at bounding box center [1179, 347] width 599 height 40
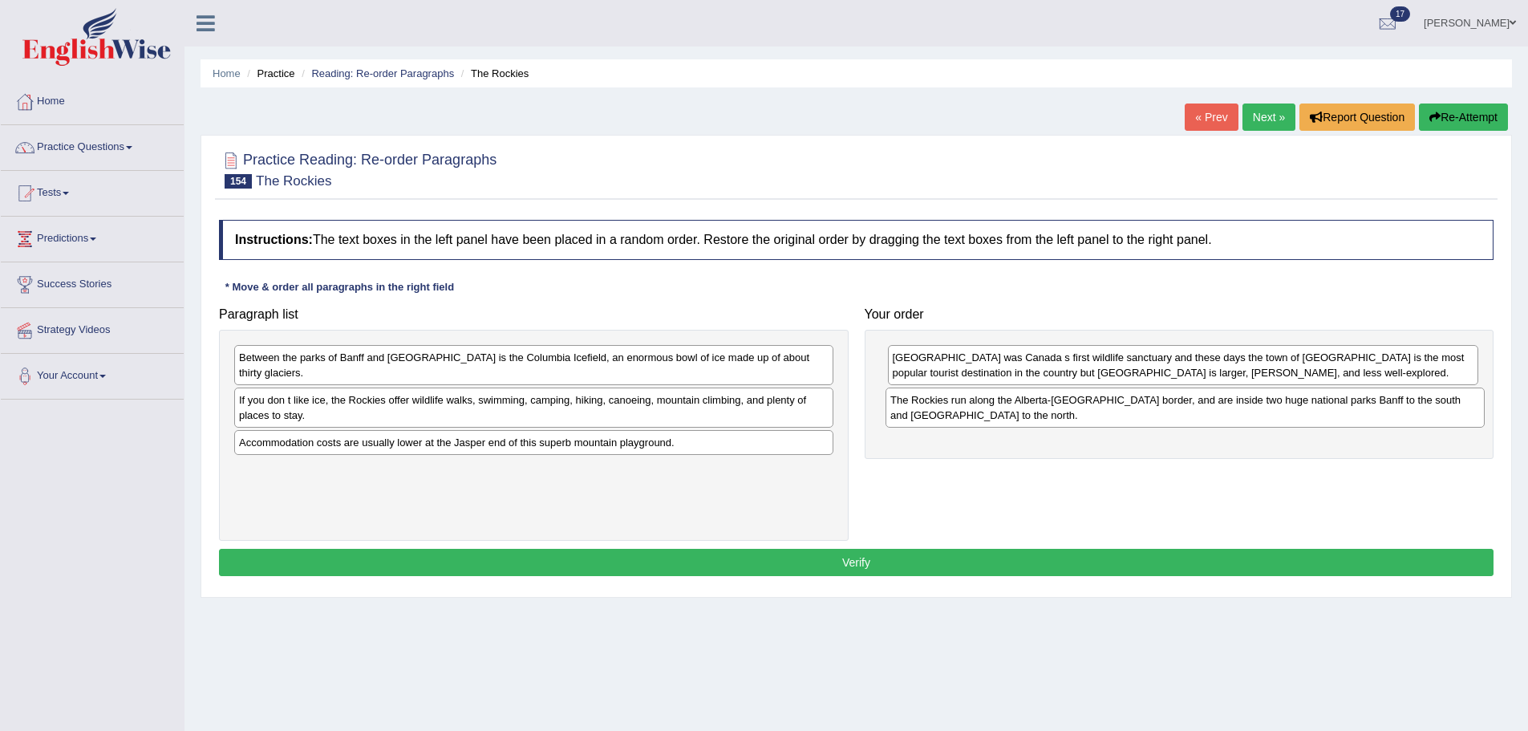
drag, startPoint x: 558, startPoint y: 463, endPoint x: 1209, endPoint y: 408, distance: 653.7
click at [1209, 408] on div "The Rockies run along the Alberta-British Columbia border, and are inside two h…" at bounding box center [1185, 407] width 599 height 40
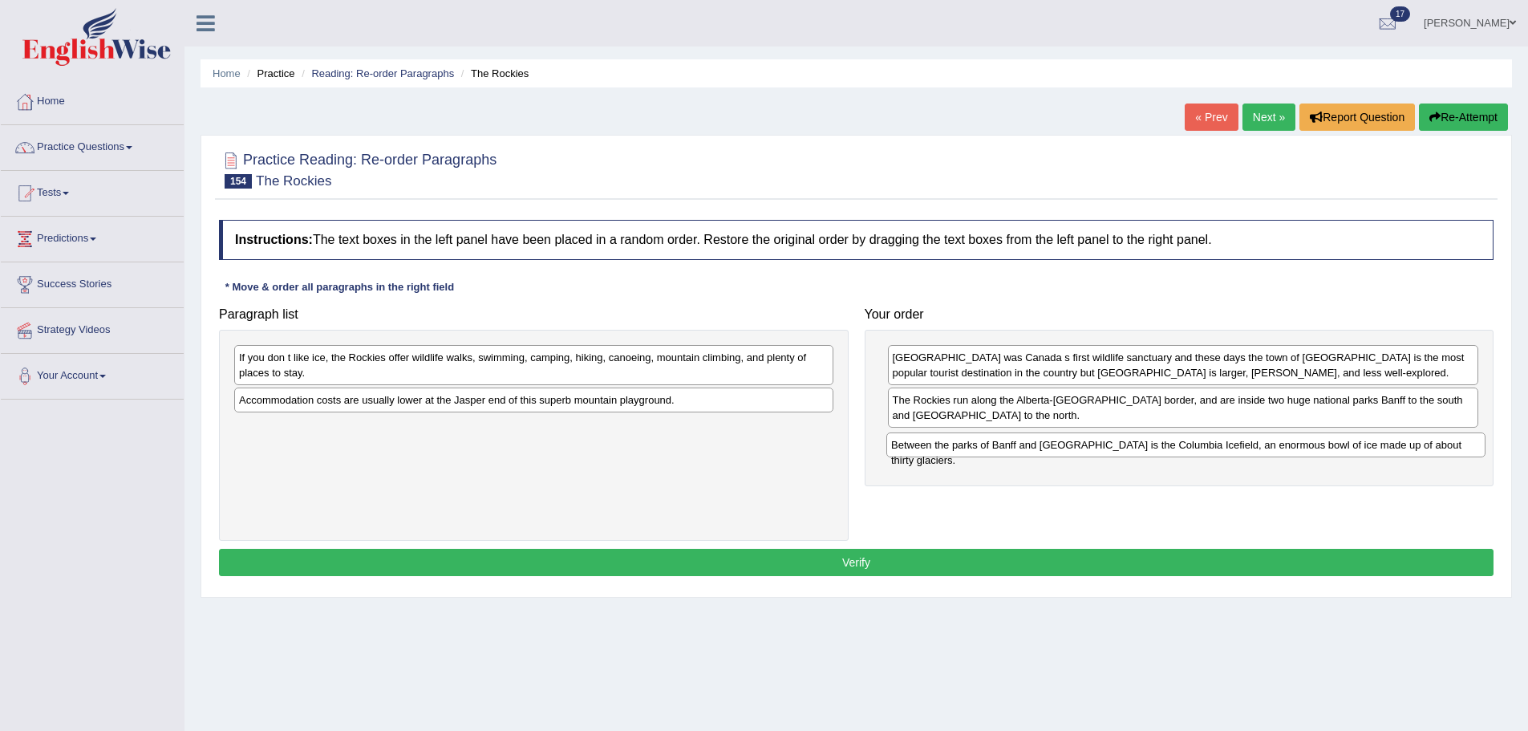
drag, startPoint x: 406, startPoint y: 364, endPoint x: 1058, endPoint y: 452, distance: 658.0
click at [1058, 452] on div "Between the parks of Banff and Jasper is the Columbia Icefield, an enormous bow…" at bounding box center [1185, 444] width 599 height 25
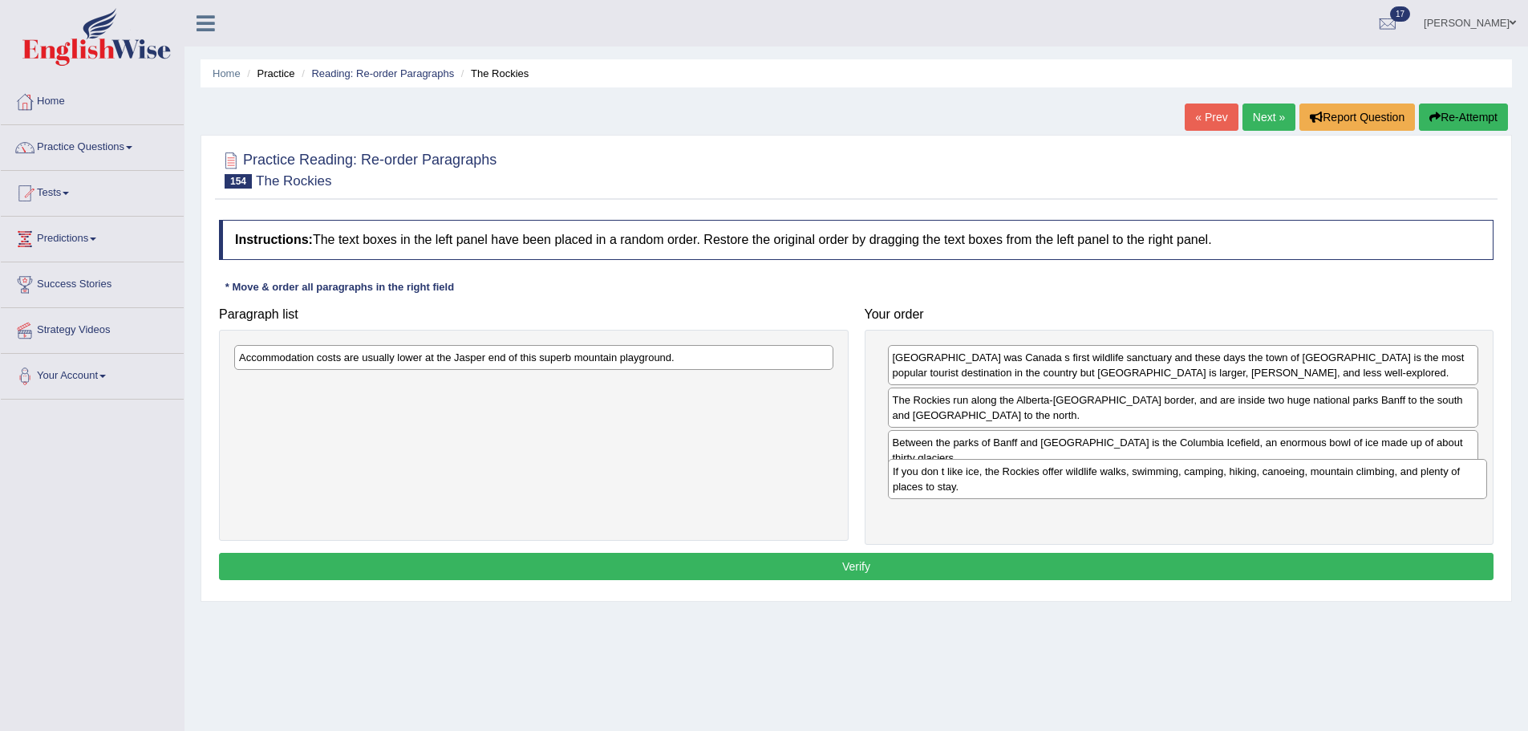
drag, startPoint x: 670, startPoint y: 366, endPoint x: 1323, endPoint y: 480, distance: 662.9
click at [1323, 480] on div "If you don t like ice, the Rockies offer wildlife walks, swimming, camping, hik…" at bounding box center [1187, 479] width 599 height 40
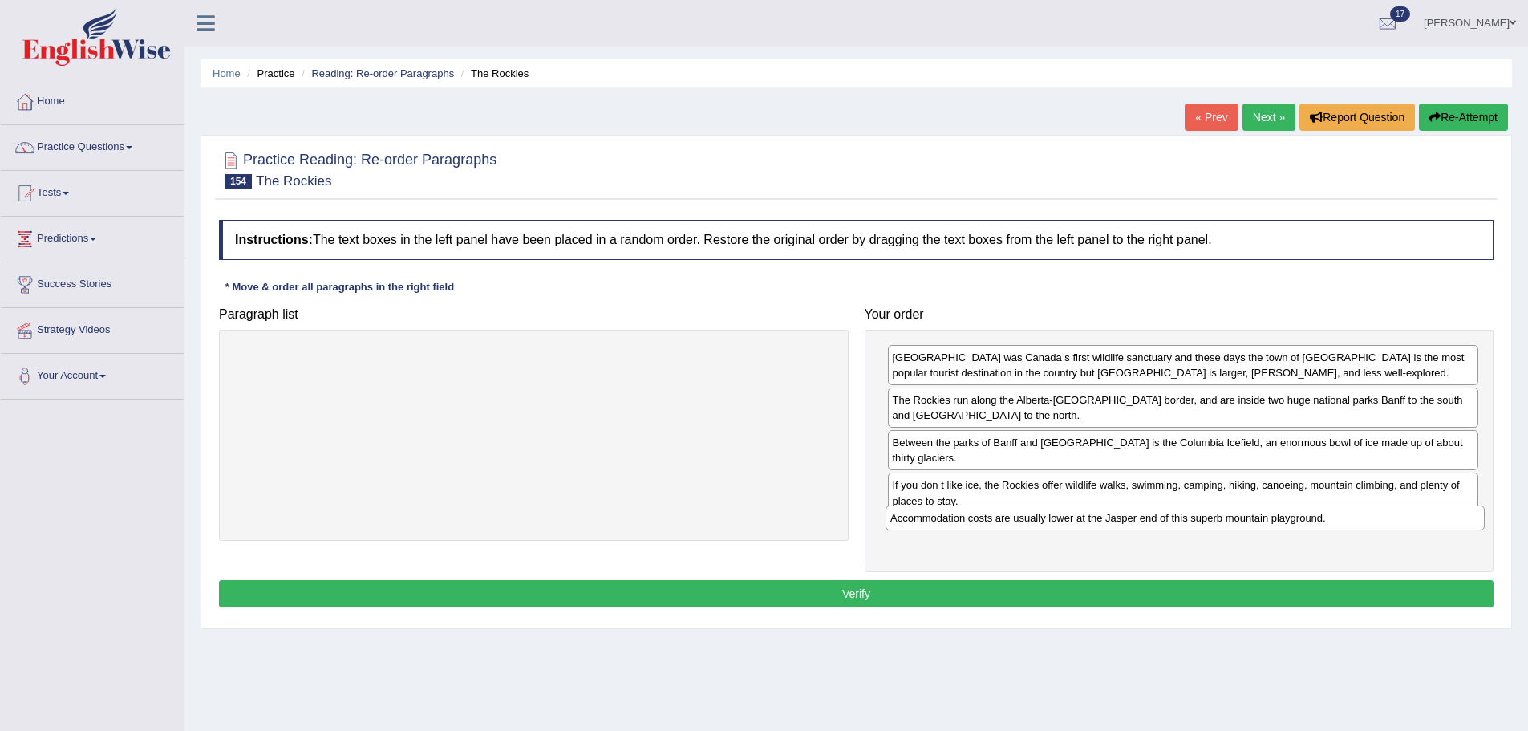
drag, startPoint x: 630, startPoint y: 364, endPoint x: 1281, endPoint y: 525, distance: 670.9
click at [1281, 525] on div "Accommodation costs are usually lower at the Jasper end of this superb mountain…" at bounding box center [1185, 517] width 599 height 25
click at [1168, 580] on button "Verify" at bounding box center [856, 593] width 1275 height 27
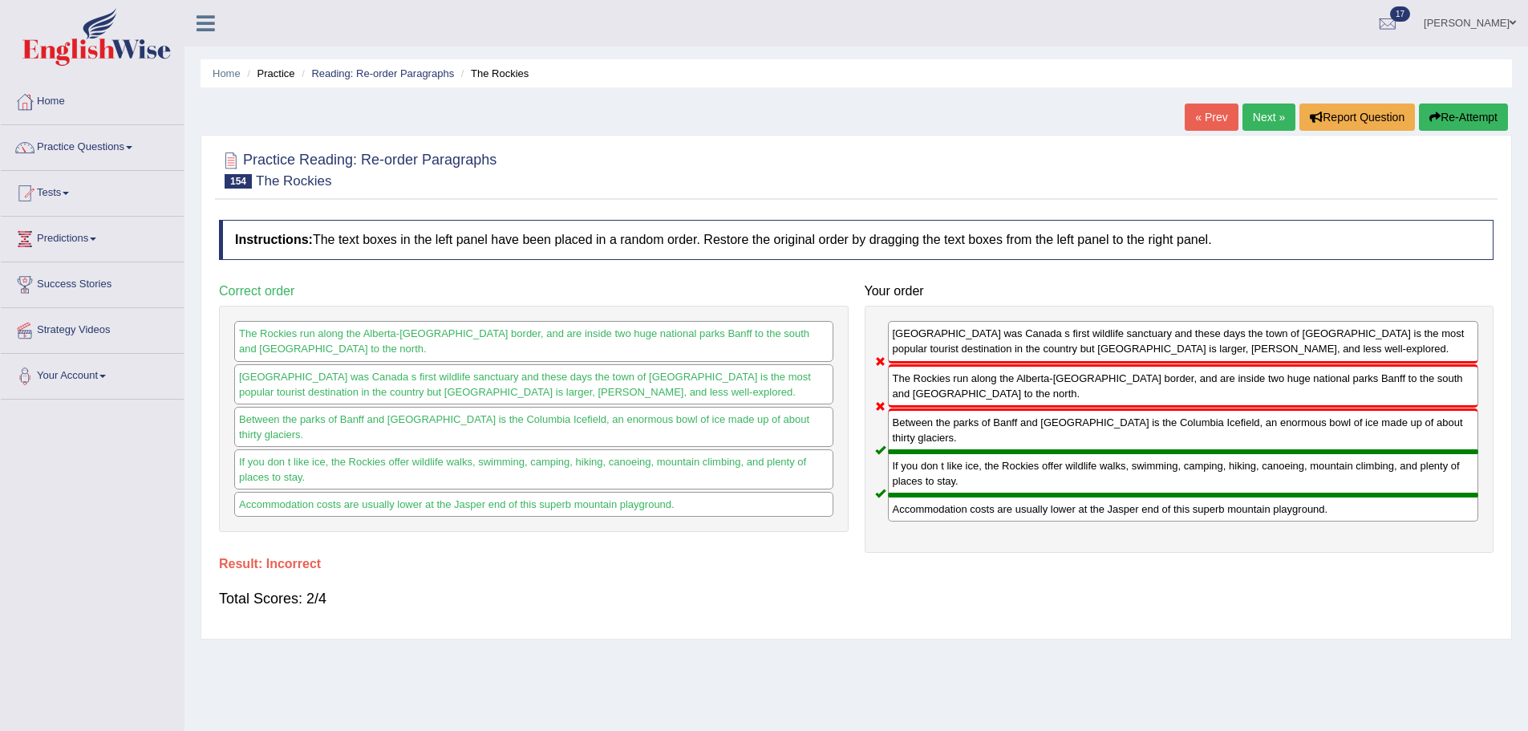
click at [1255, 107] on link "Next »" at bounding box center [1269, 116] width 53 height 27
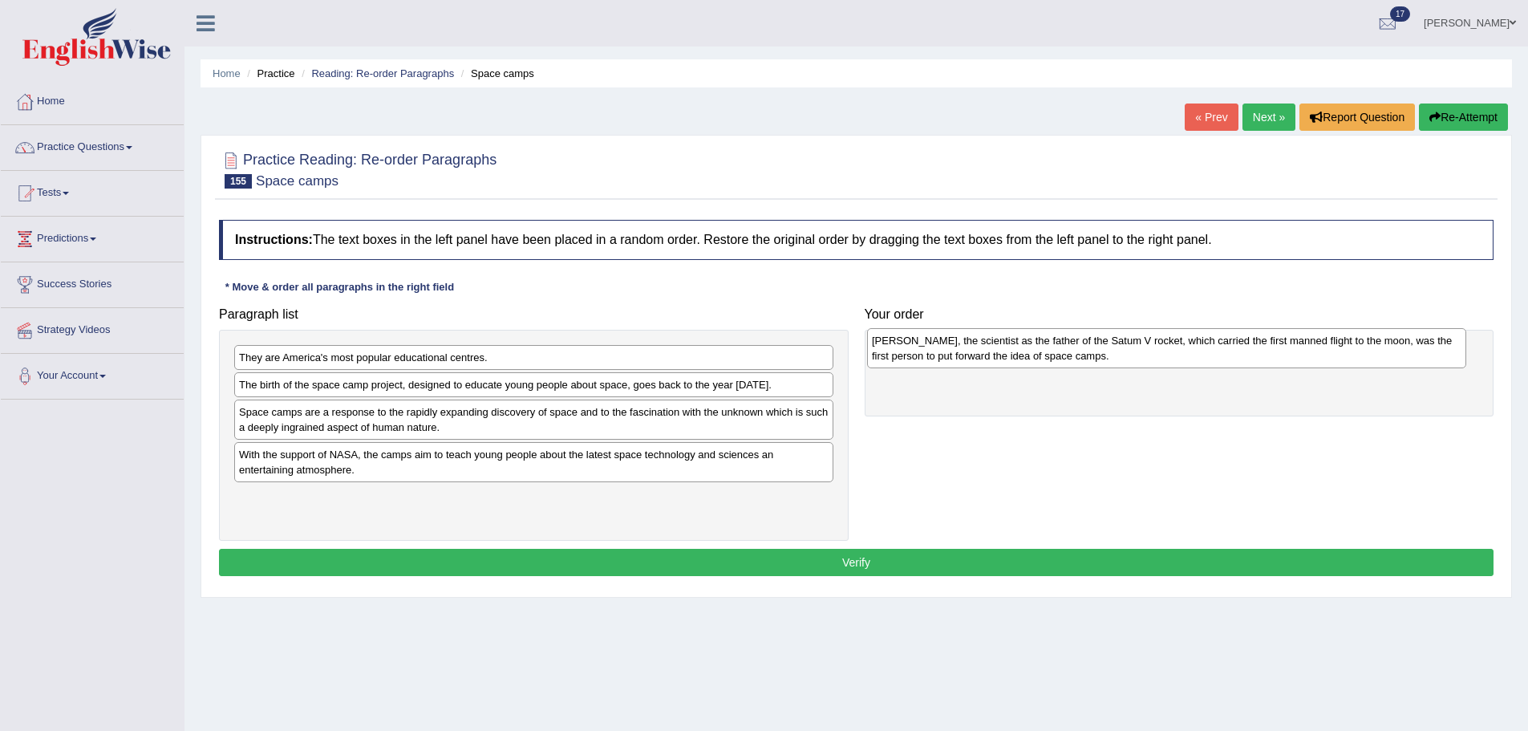
drag, startPoint x: 369, startPoint y: 359, endPoint x: 1002, endPoint y: 343, distance: 633.2
click at [1002, 343] on div "[PERSON_NAME], the scientist as the father of the Satum V rocket, which carried…" at bounding box center [1166, 348] width 599 height 40
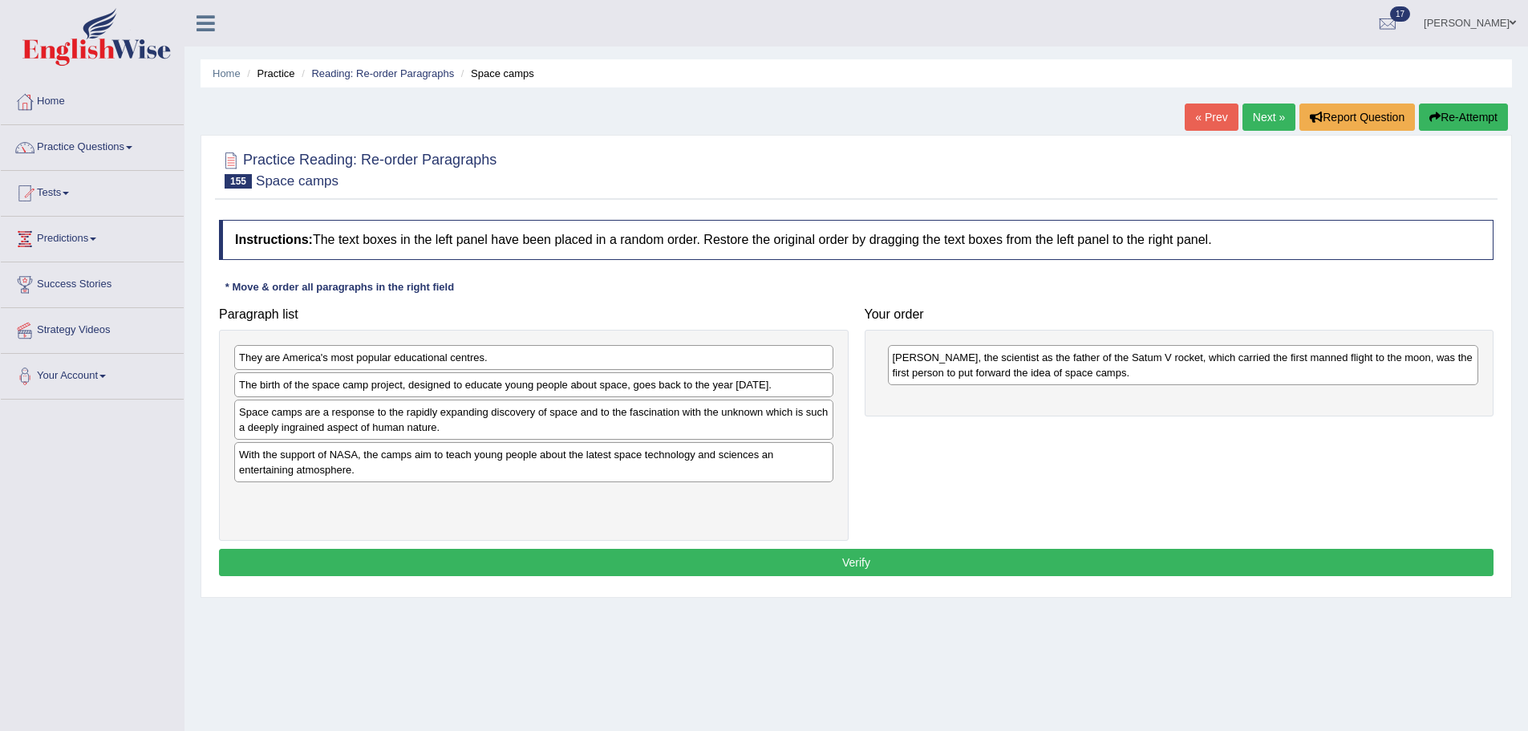
click at [339, 384] on div "The birth of the space camp project, designed to educate young people about spa…" at bounding box center [533, 384] width 599 height 25
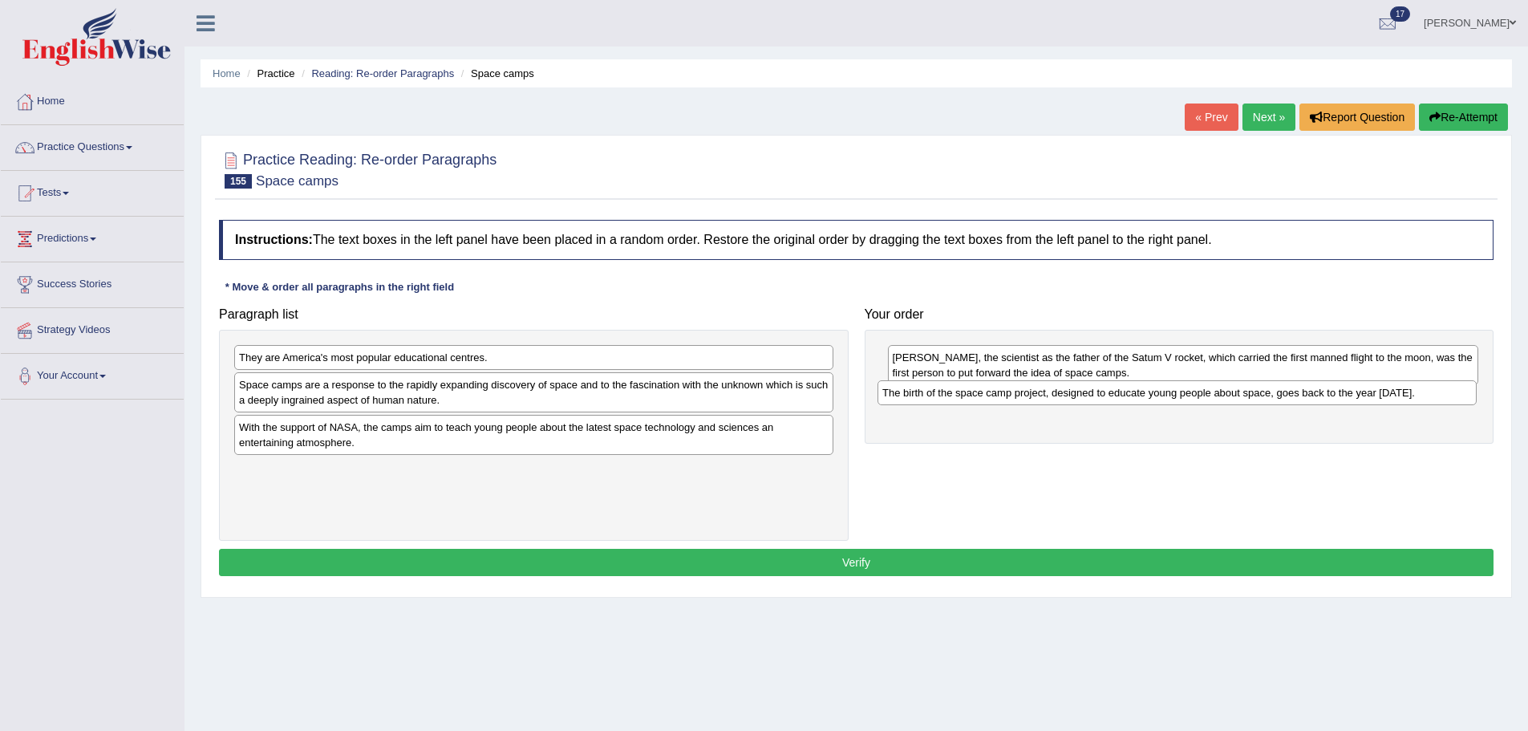
drag, startPoint x: 330, startPoint y: 392, endPoint x: 975, endPoint y: 401, distance: 645.1
click at [975, 401] on div "The birth of the space camp project, designed to educate young people about spa…" at bounding box center [1177, 392] width 599 height 25
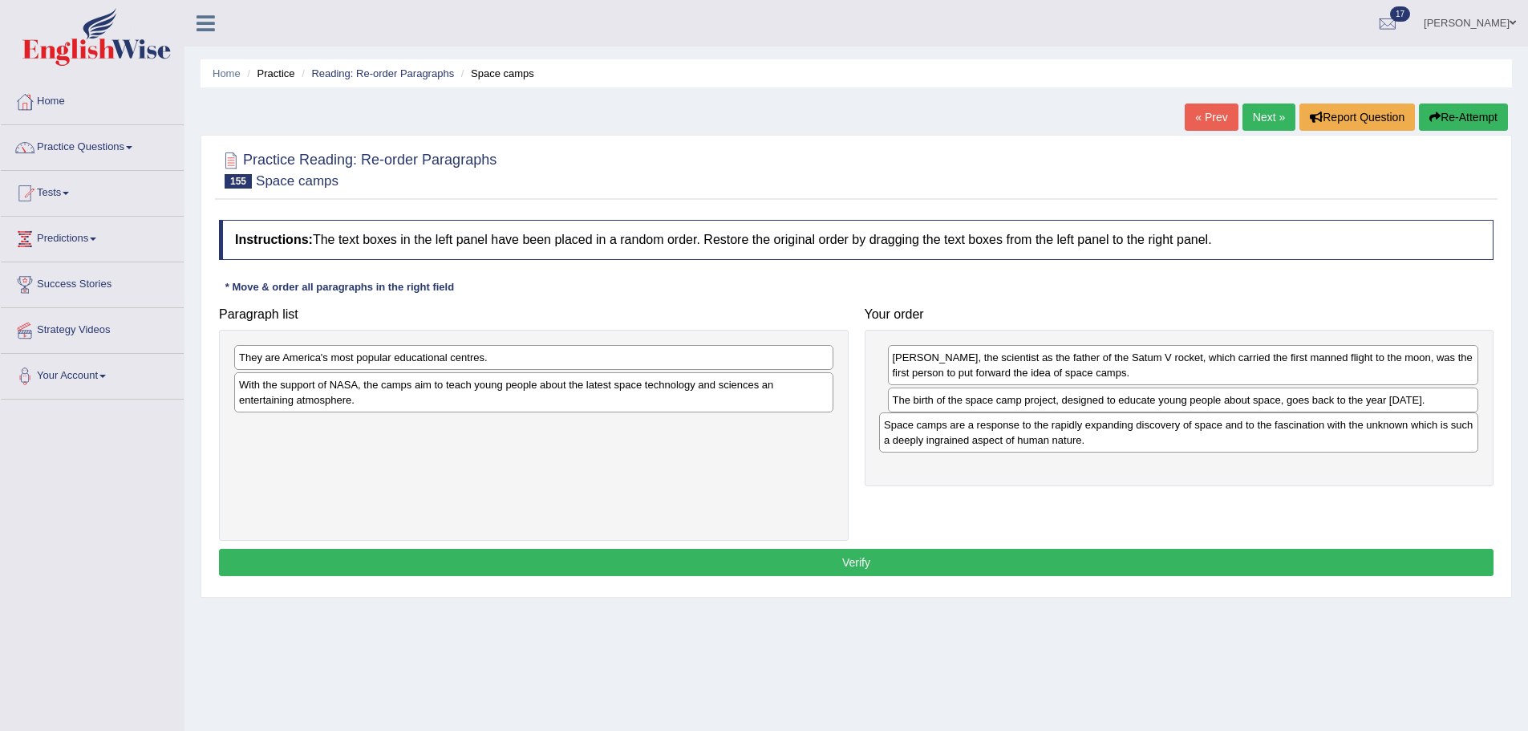
drag, startPoint x: 427, startPoint y: 392, endPoint x: 1072, endPoint y: 432, distance: 646.2
click at [1072, 432] on div "Space camps are a response to the rapidly expanding discovery of space and to t…" at bounding box center [1178, 432] width 599 height 40
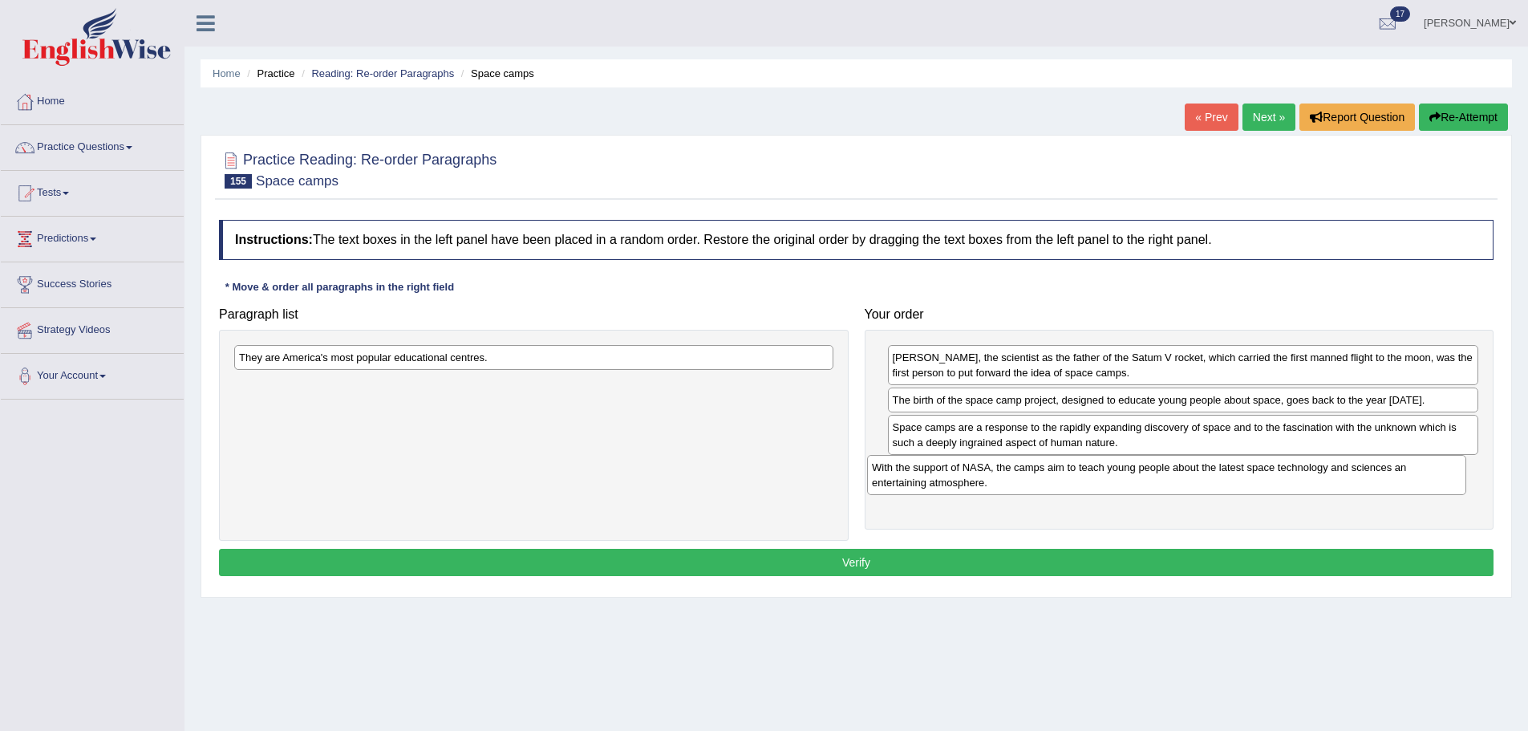
drag, startPoint x: 444, startPoint y: 391, endPoint x: 1077, endPoint y: 474, distance: 638.3
click at [1077, 474] on div "With the support of NASA, the camps aim to teach young people about the latest …" at bounding box center [1166, 475] width 599 height 40
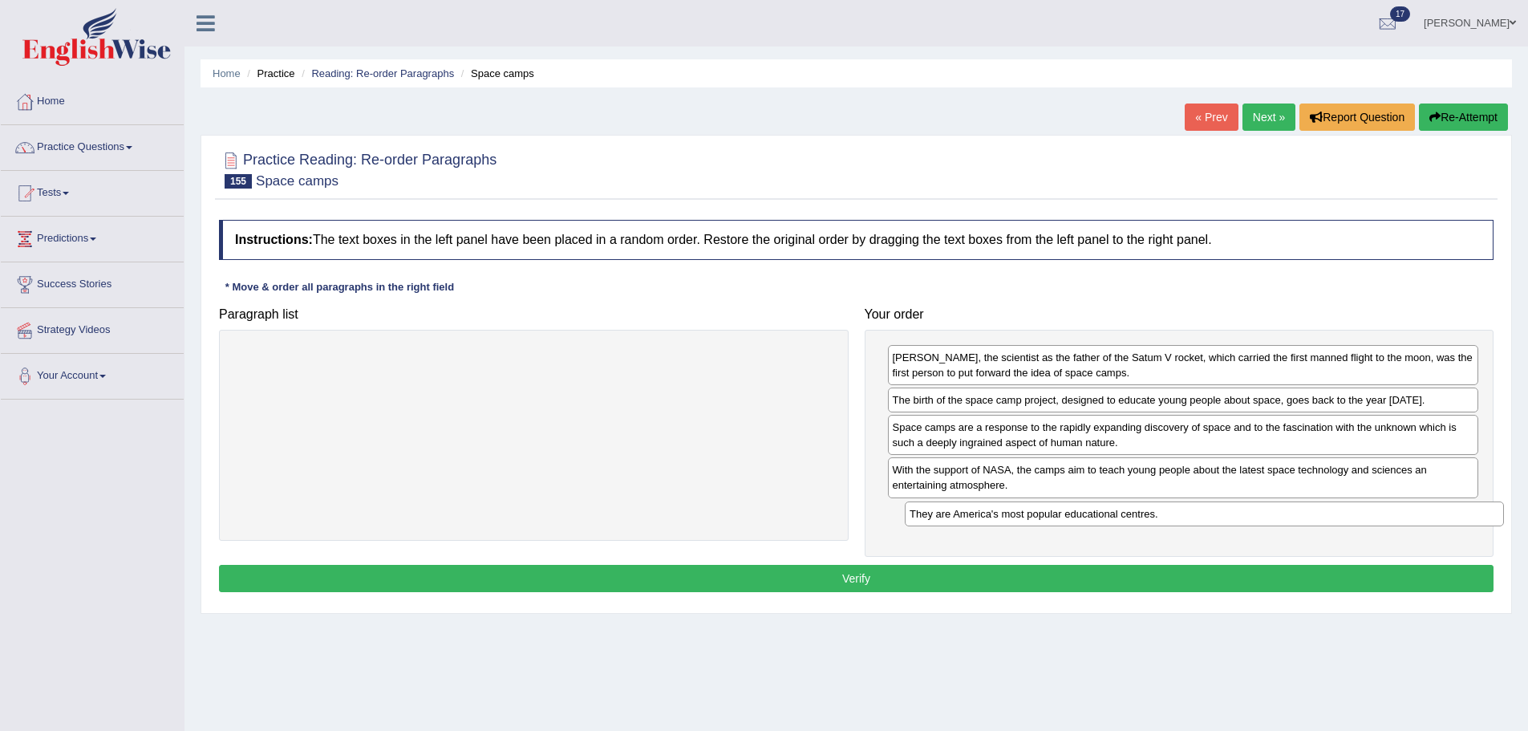
drag, startPoint x: 696, startPoint y: 363, endPoint x: 1362, endPoint y: 521, distance: 685.3
click at [1362, 521] on div "They are America's most popular educational centres." at bounding box center [1204, 513] width 599 height 25
click at [1193, 586] on button "Verify" at bounding box center [856, 578] width 1275 height 27
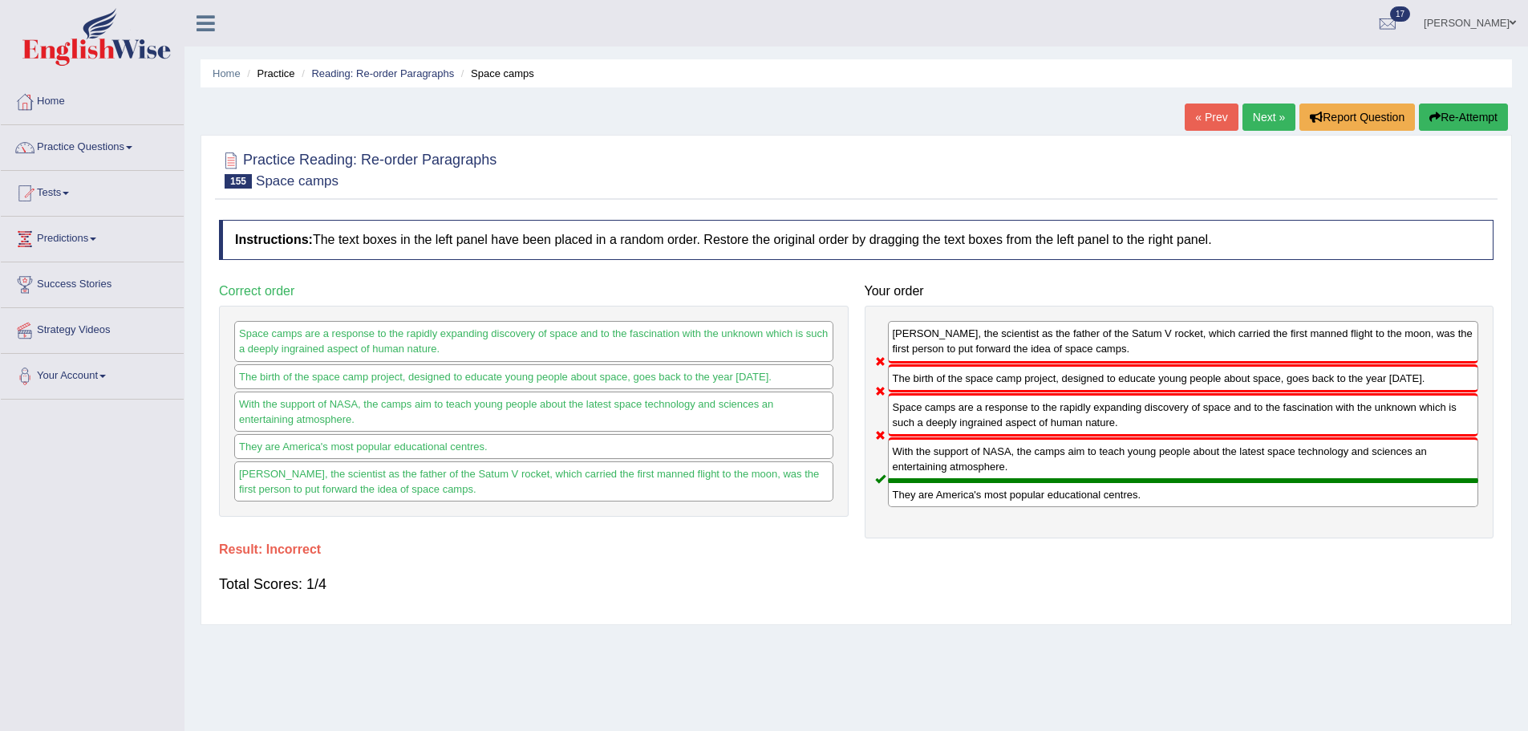
click at [1262, 111] on link "Next »" at bounding box center [1269, 116] width 53 height 27
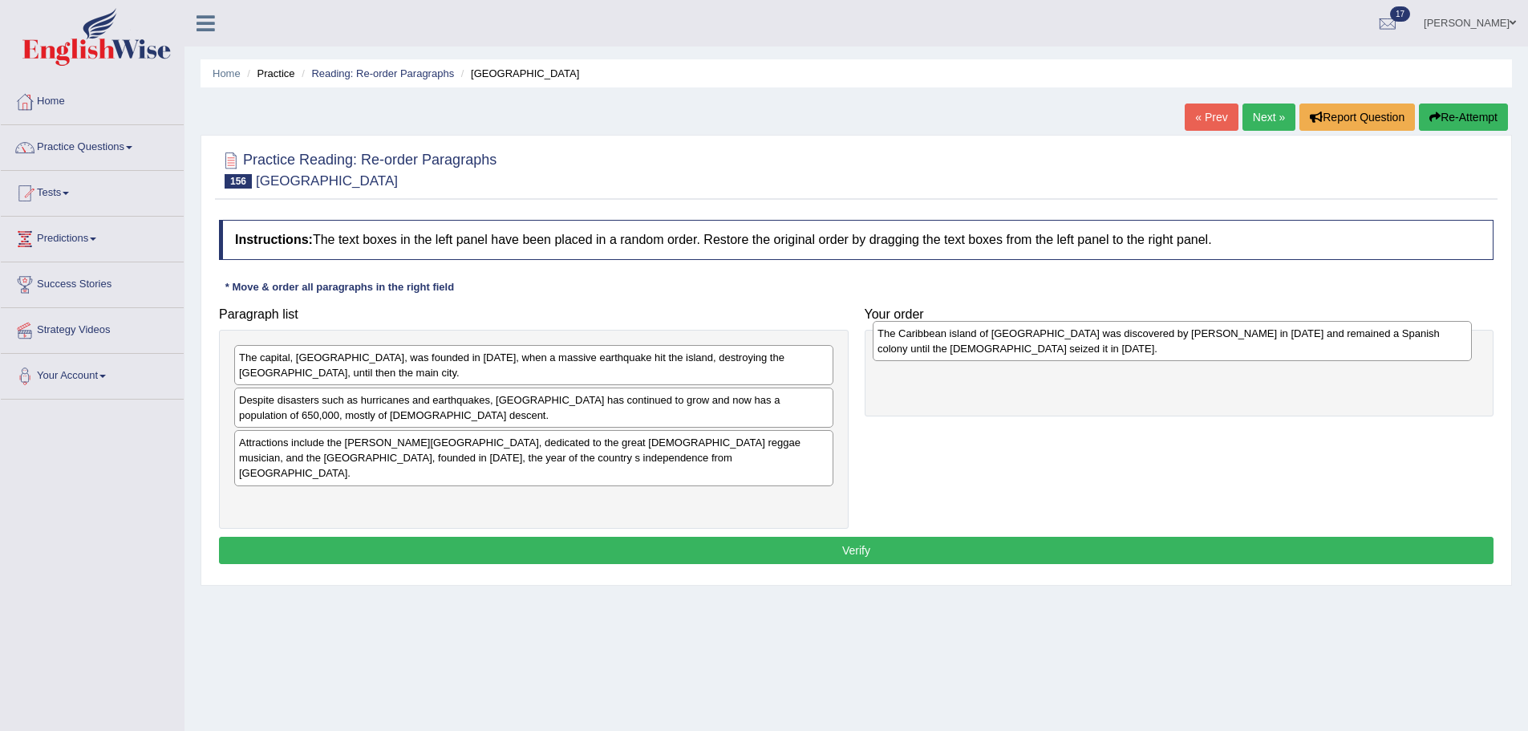
drag, startPoint x: 317, startPoint y: 462, endPoint x: 955, endPoint y: 353, distance: 647.8
click at [955, 353] on div "The Caribbean island of [GEOGRAPHIC_DATA] was discovered by [PERSON_NAME] in [D…" at bounding box center [1172, 341] width 599 height 40
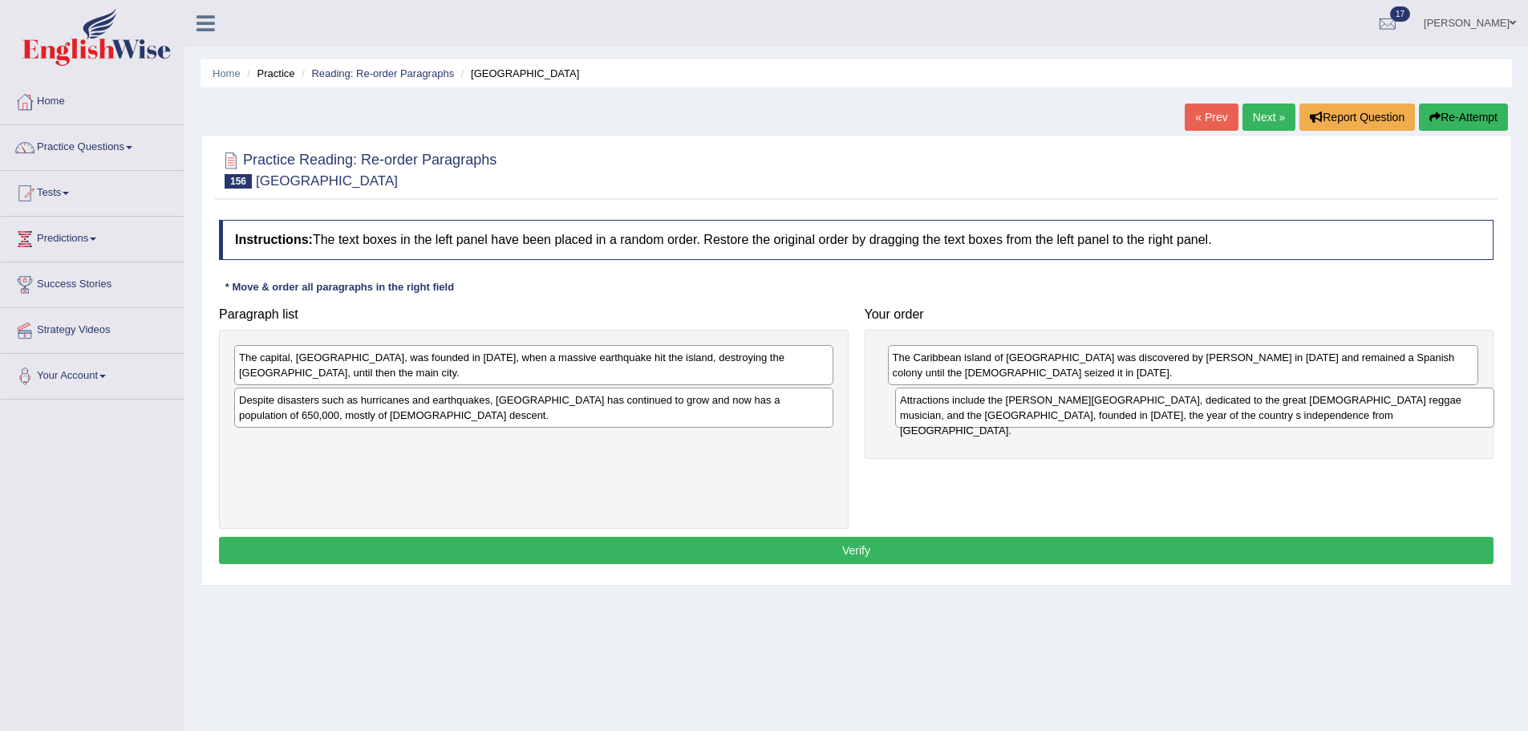
drag, startPoint x: 518, startPoint y: 452, endPoint x: 1179, endPoint y: 409, distance: 662.4
click at [1179, 409] on div "Attractions include the Bob Marley Museum, dedicated to the great Jamaican regg…" at bounding box center [1194, 407] width 599 height 40
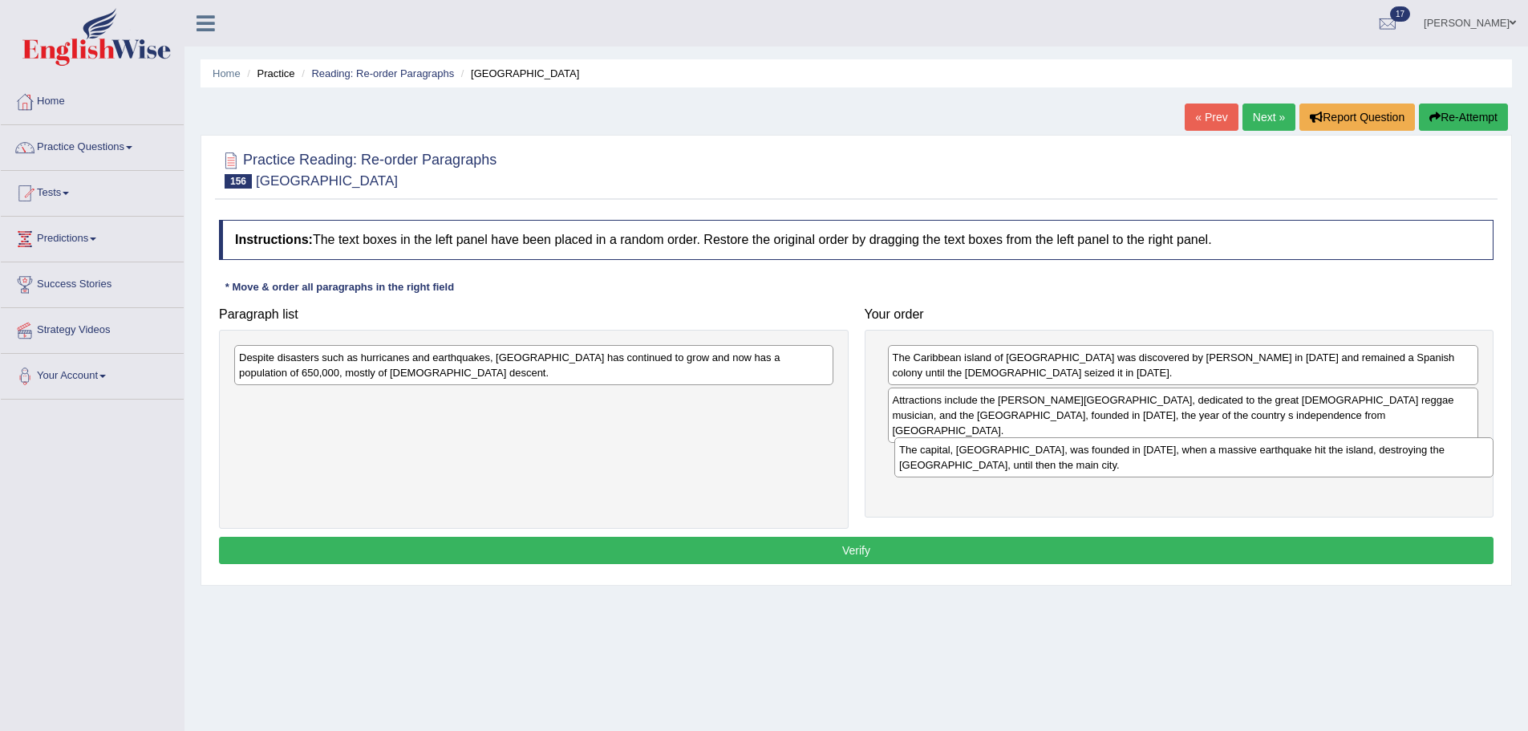
drag, startPoint x: 670, startPoint y: 360, endPoint x: 1320, endPoint y: 452, distance: 656.3
click at [1328, 452] on div "The capital, Kingston, was founded in 1693, when a massive earthquake hit the i…" at bounding box center [1193, 457] width 599 height 40
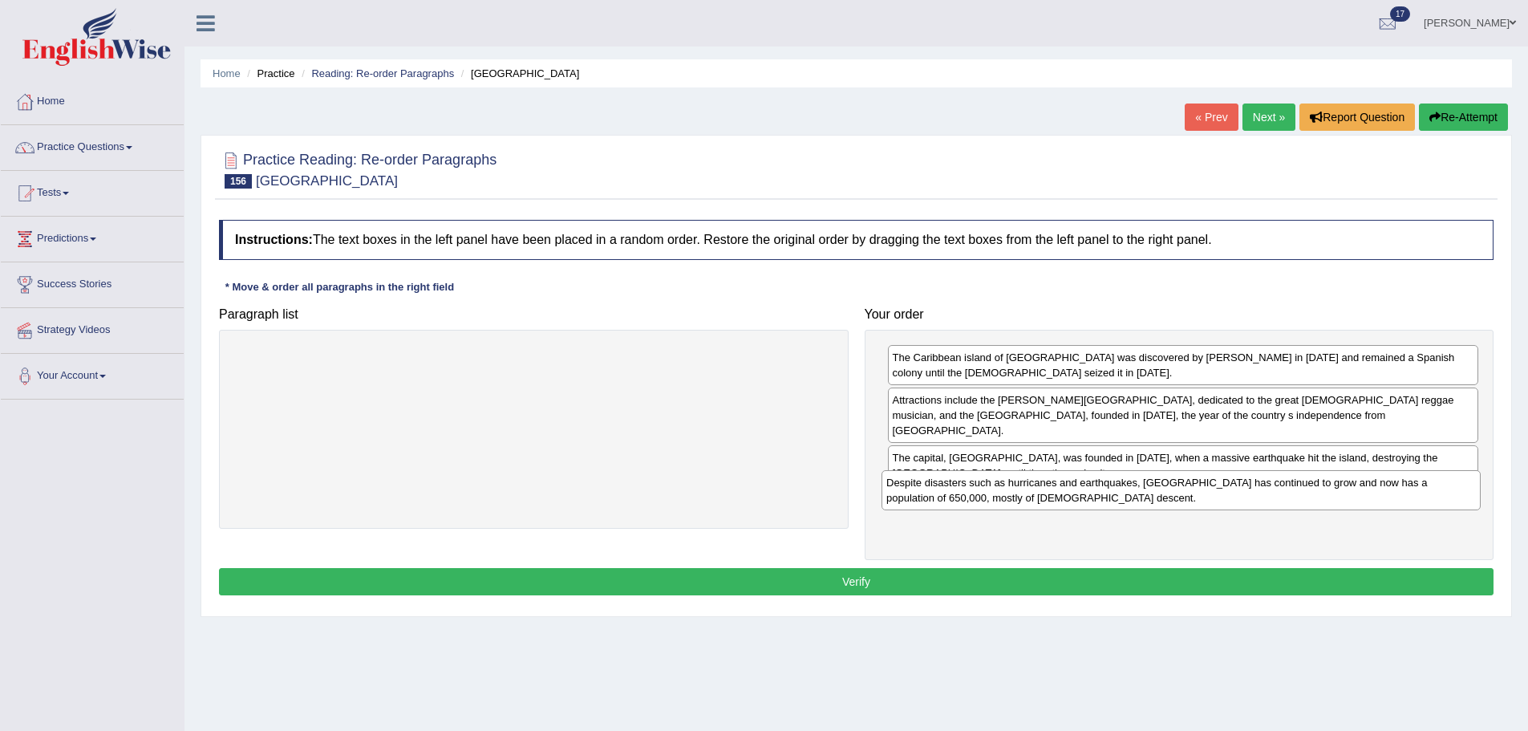
drag, startPoint x: 735, startPoint y: 376, endPoint x: 1381, endPoint y: 511, distance: 659.7
click at [1381, 501] on div "Despite disasters such as hurricanes and earthquakes, Kingston has continued to…" at bounding box center [1181, 490] width 599 height 40
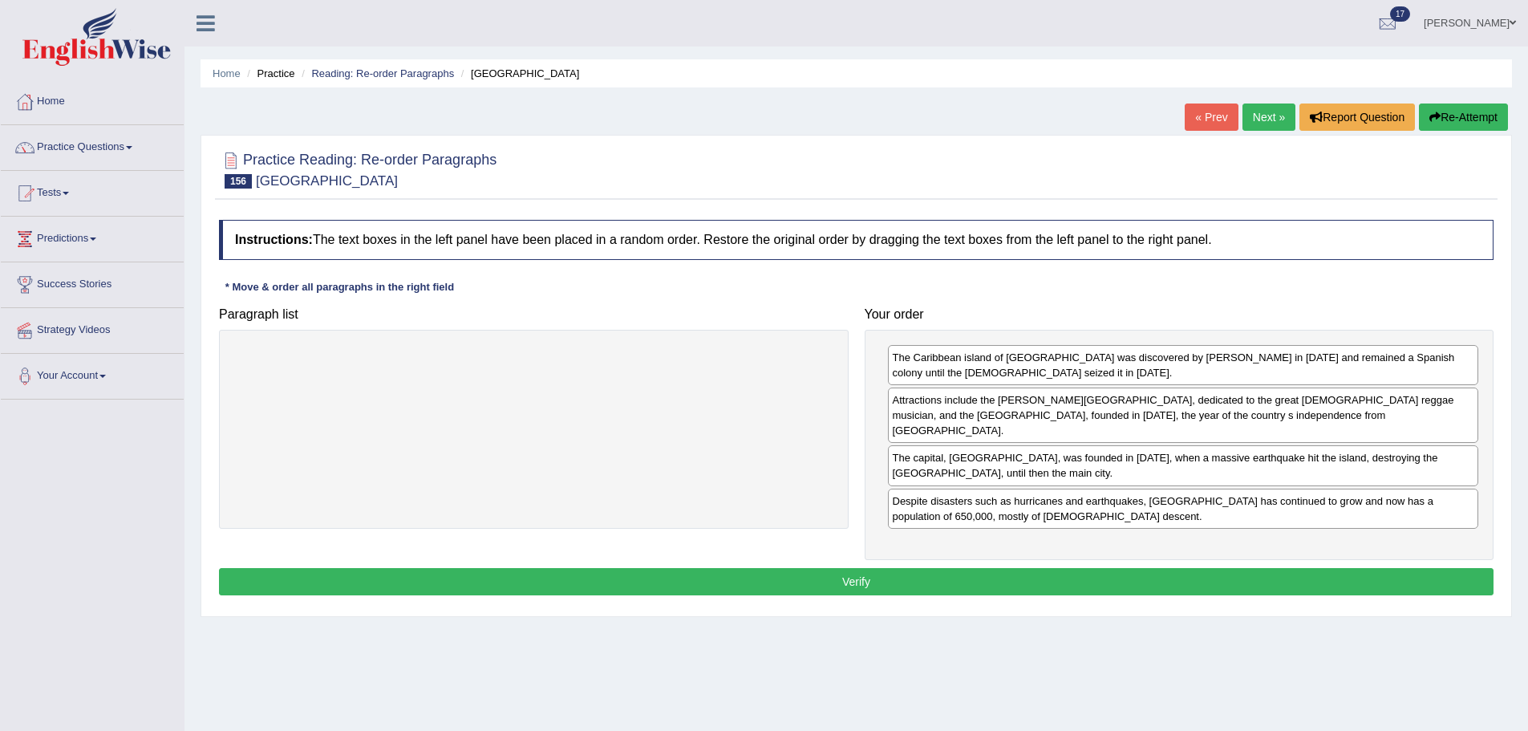
click at [1217, 568] on button "Verify" at bounding box center [856, 581] width 1275 height 27
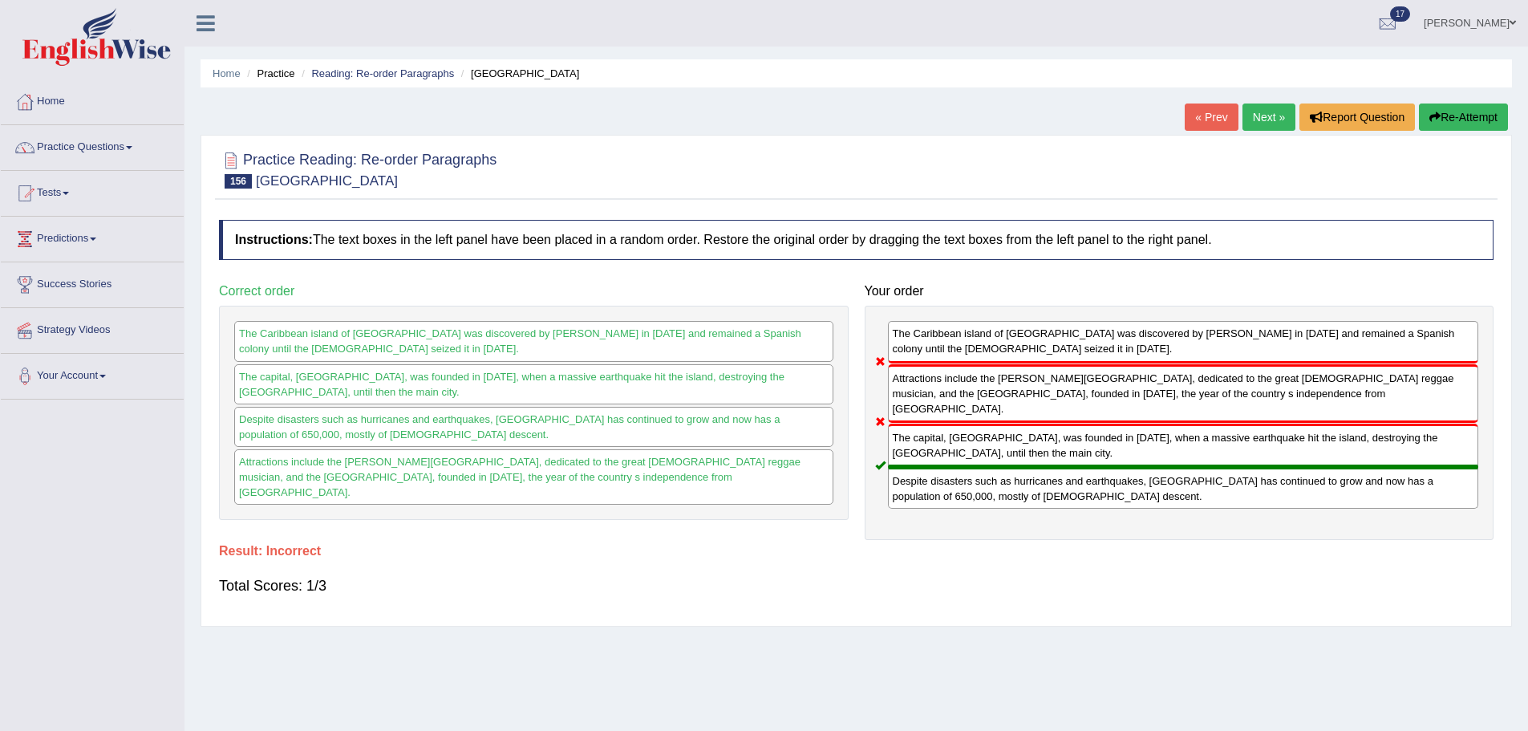
click at [1269, 112] on link "Next »" at bounding box center [1269, 116] width 53 height 27
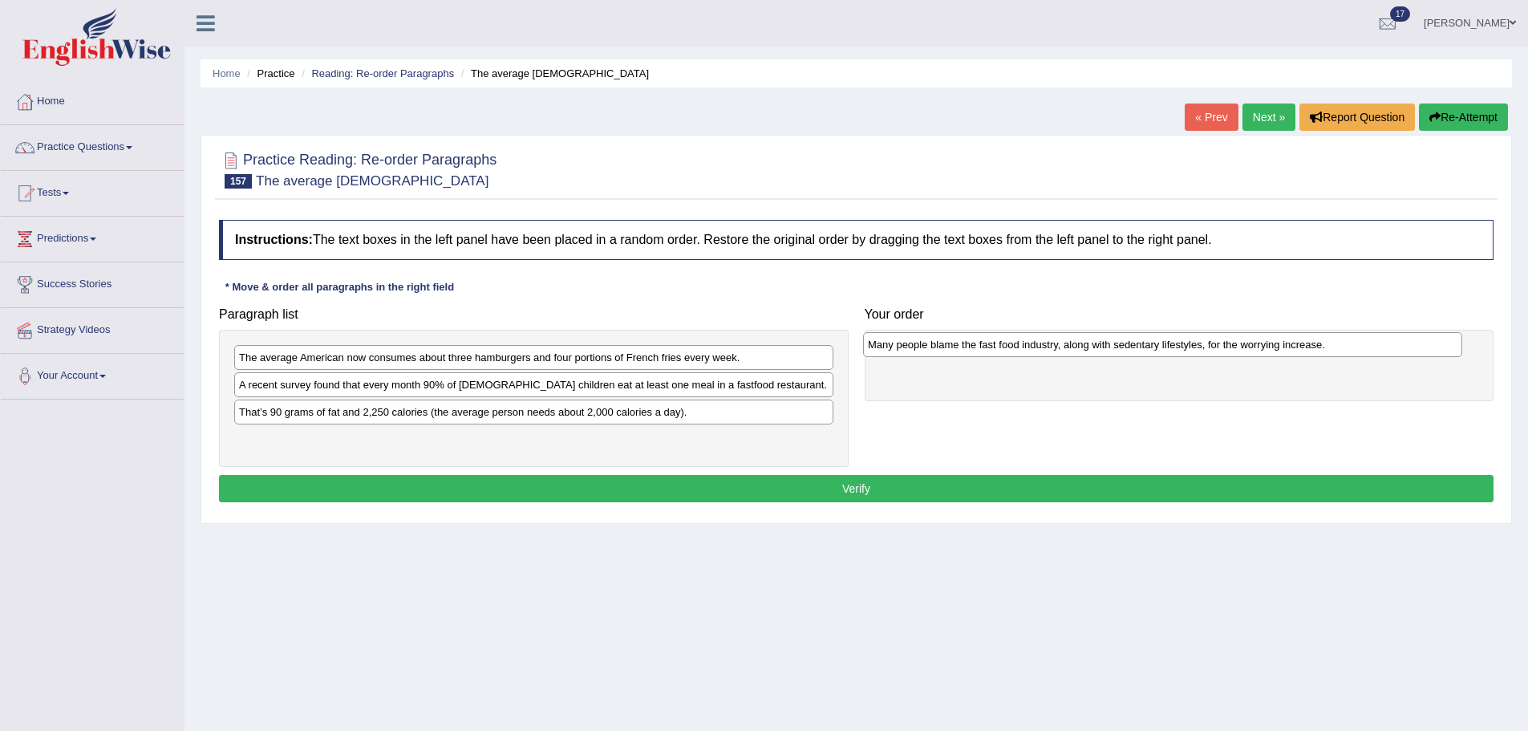
drag, startPoint x: 358, startPoint y: 369, endPoint x: 987, endPoint y: 356, distance: 629.1
click at [987, 356] on div "Many people blame the fast food industry, along with sedentary lifestyles, for …" at bounding box center [1162, 344] width 599 height 25
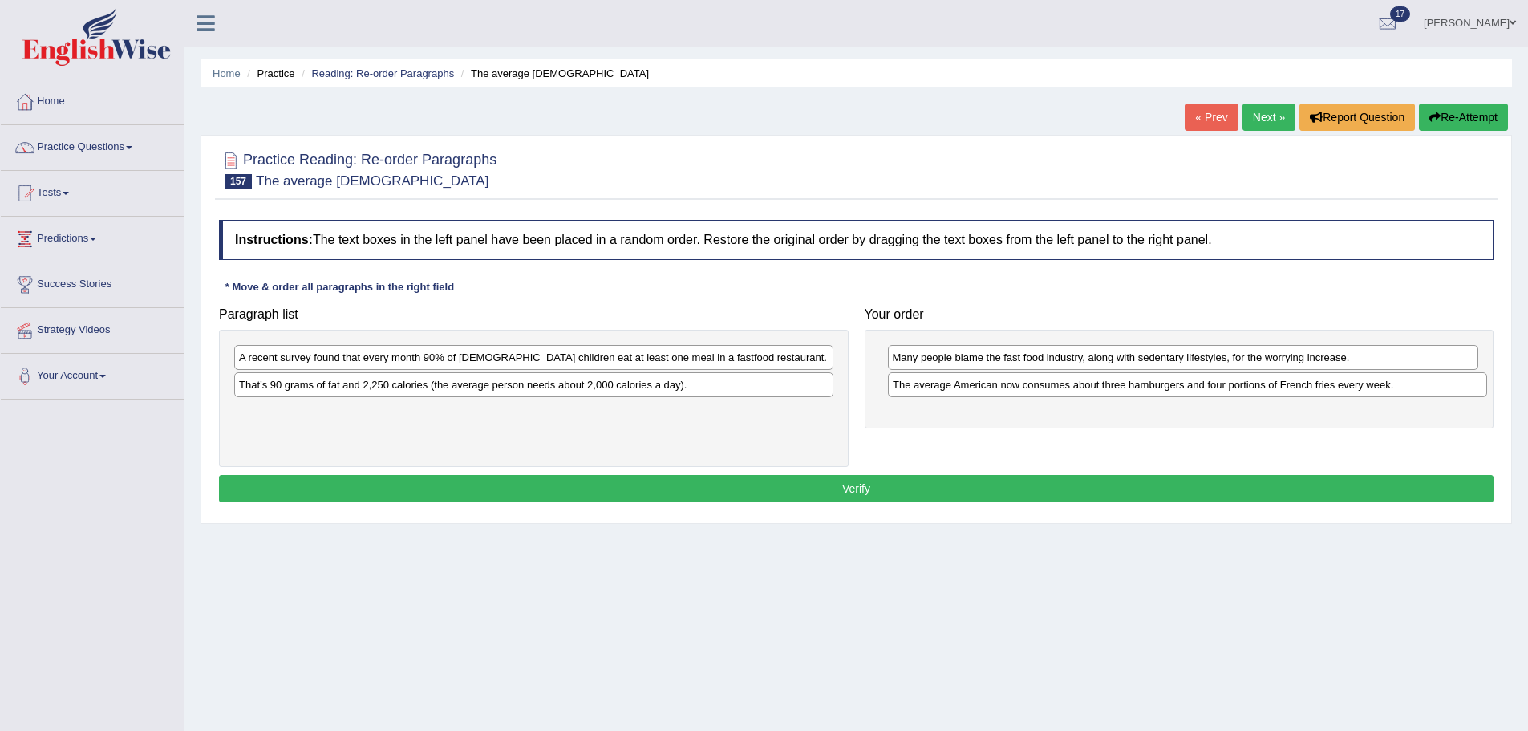
drag, startPoint x: 617, startPoint y: 363, endPoint x: 1271, endPoint y: 390, distance: 654.4
click at [1271, 390] on div "The average American now consumes about three hamburgers and four portions of F…" at bounding box center [1187, 384] width 599 height 25
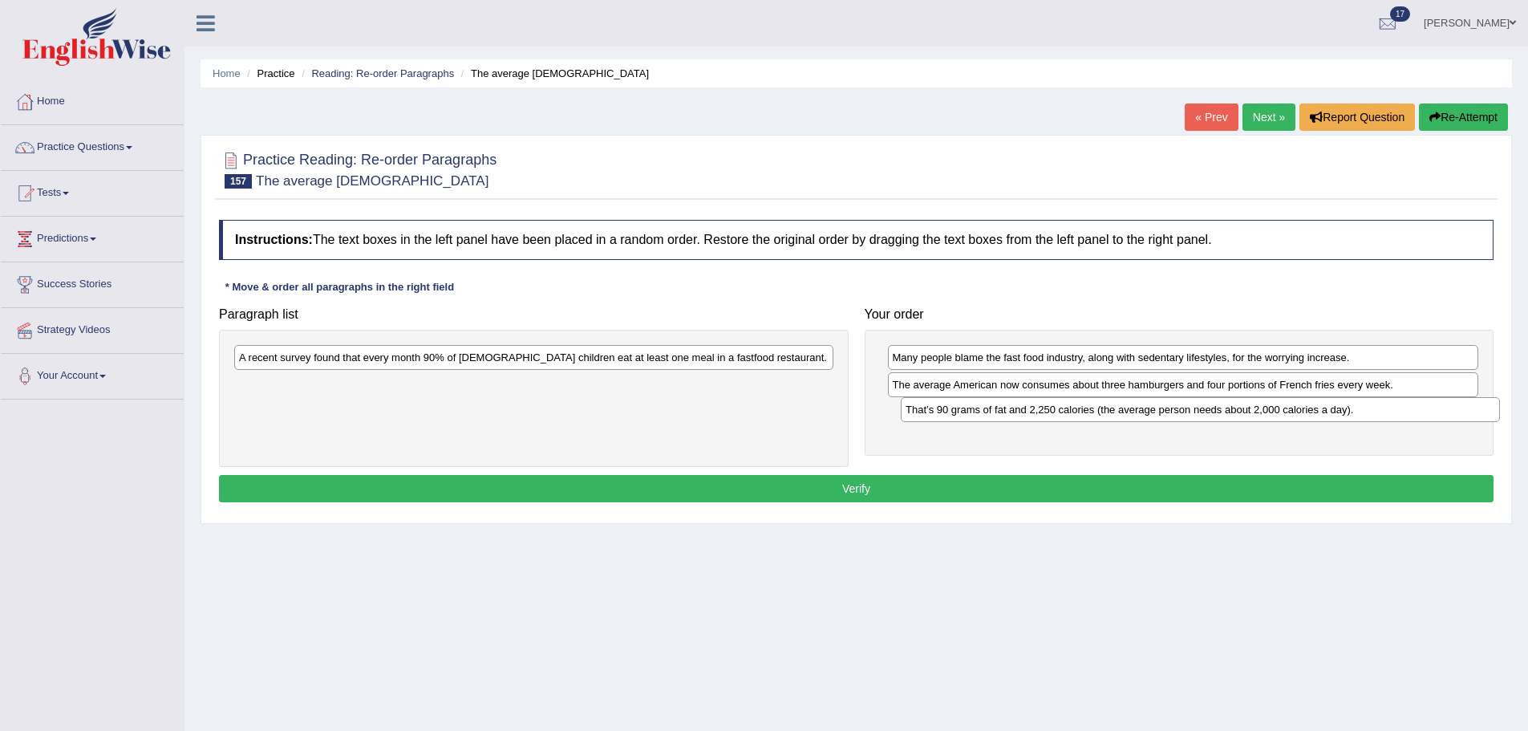
drag, startPoint x: 583, startPoint y: 388, endPoint x: 1249, endPoint y: 412, distance: 666.3
click at [1249, 412] on div "That’s 90 grams of fat and 2,250 calories (the average person needs about 2,000…" at bounding box center [1200, 409] width 599 height 25
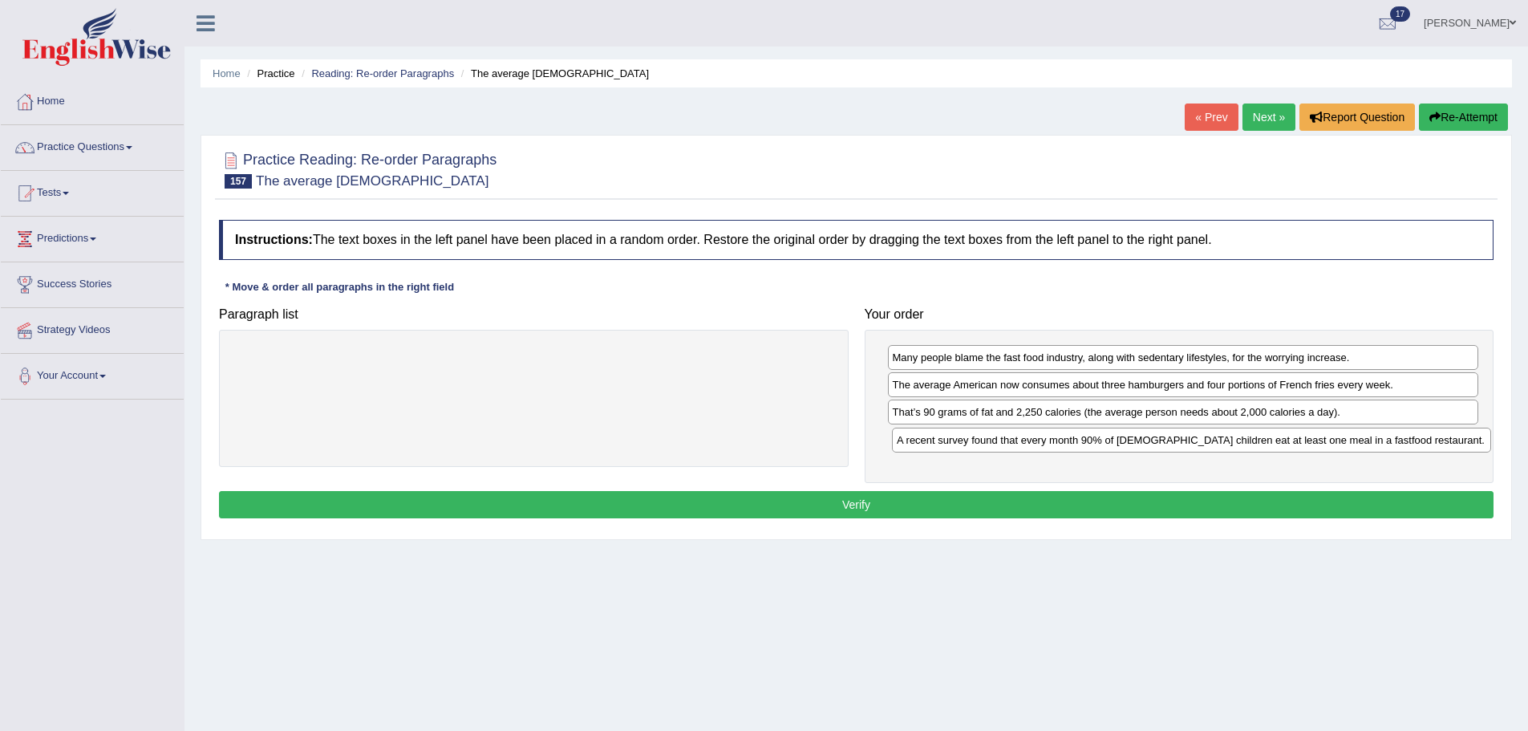
drag, startPoint x: 748, startPoint y: 365, endPoint x: 1404, endPoint y: 448, distance: 661.5
click at [1404, 448] on div "A recent survey found that every month 90% of American children eat at least on…" at bounding box center [1191, 440] width 599 height 25
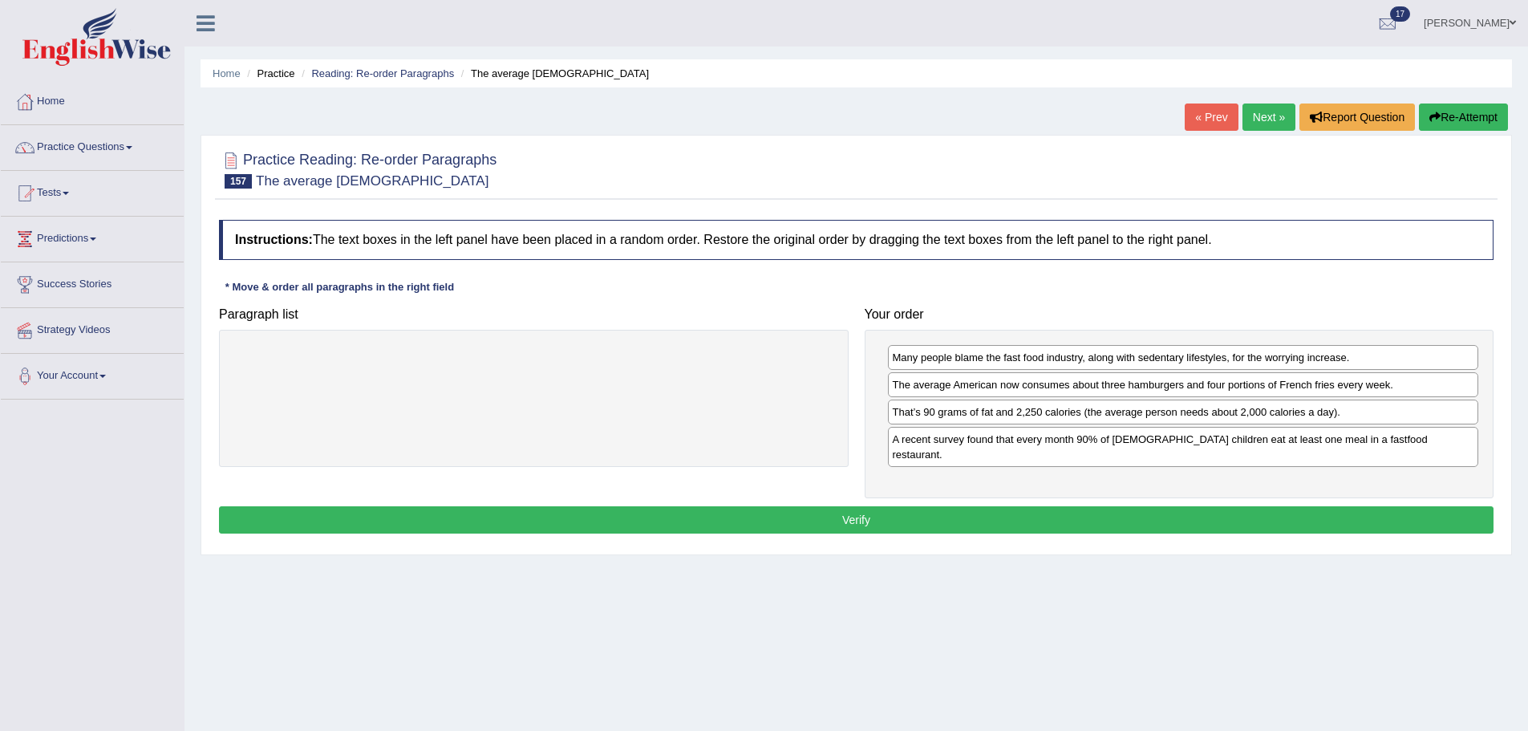
click at [1328, 506] on button "Verify" at bounding box center [856, 519] width 1275 height 27
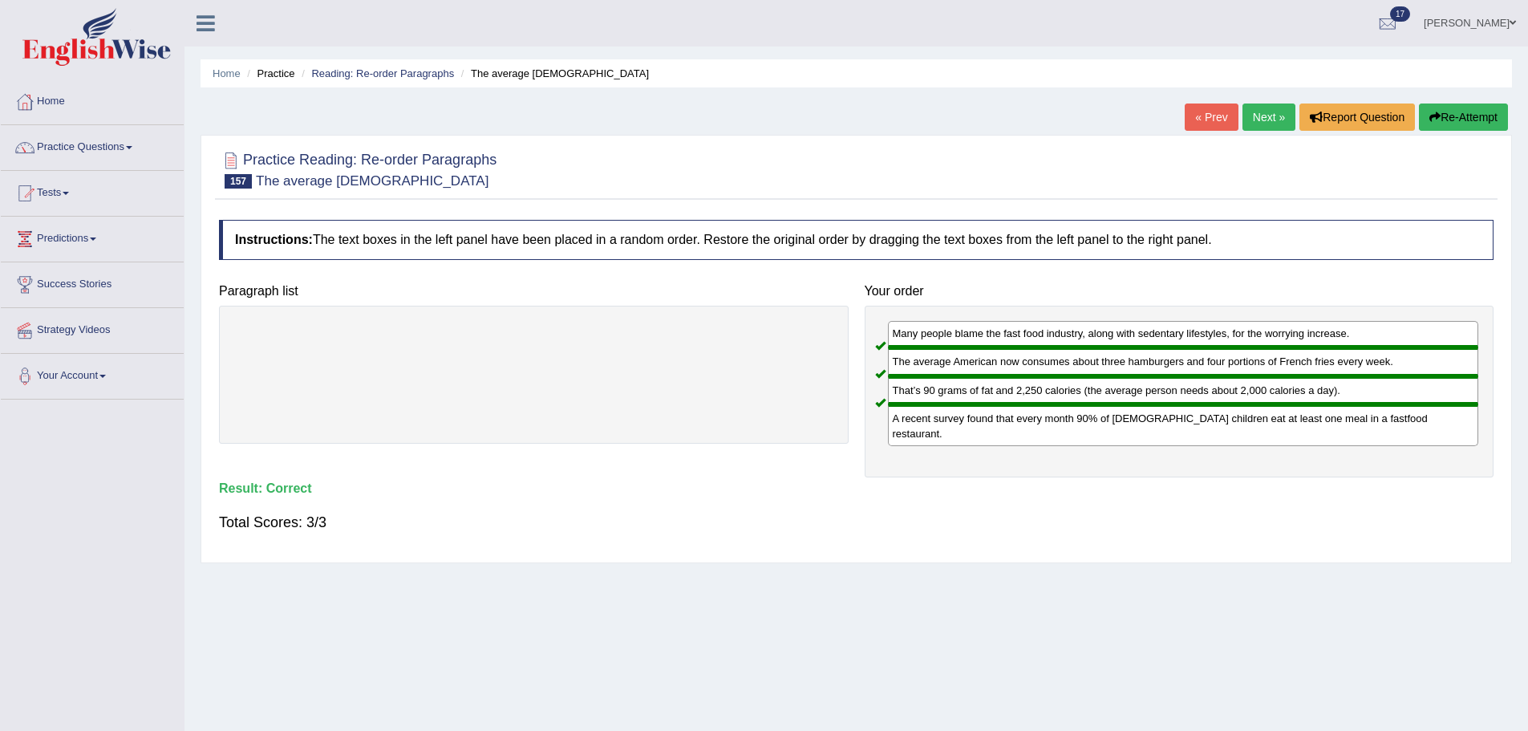
click at [1264, 113] on link "Next »" at bounding box center [1269, 116] width 53 height 27
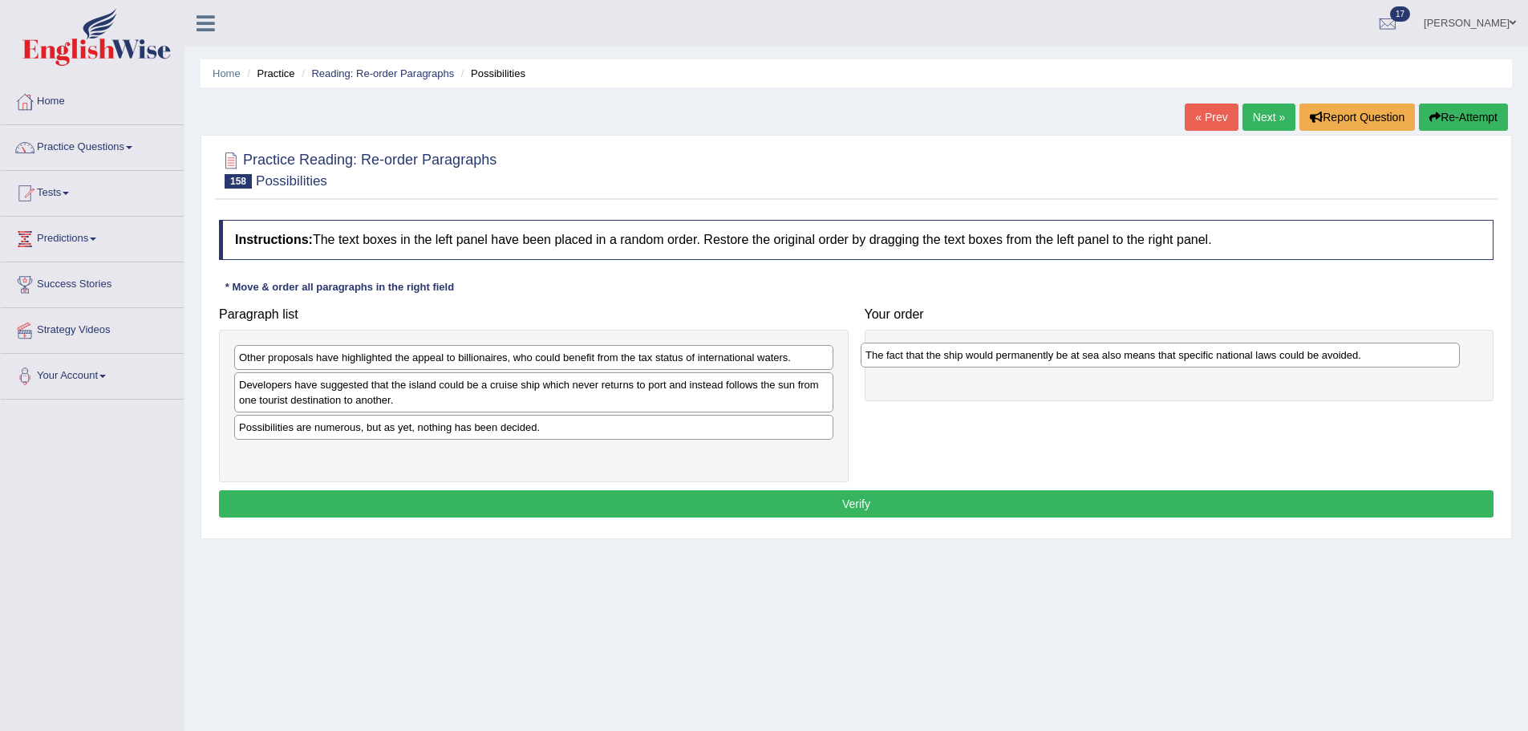
drag, startPoint x: 360, startPoint y: 390, endPoint x: 987, endPoint y: 360, distance: 627.2
click at [987, 360] on div "The fact that the ship would permanently be at sea also means that specific nat…" at bounding box center [1160, 355] width 599 height 25
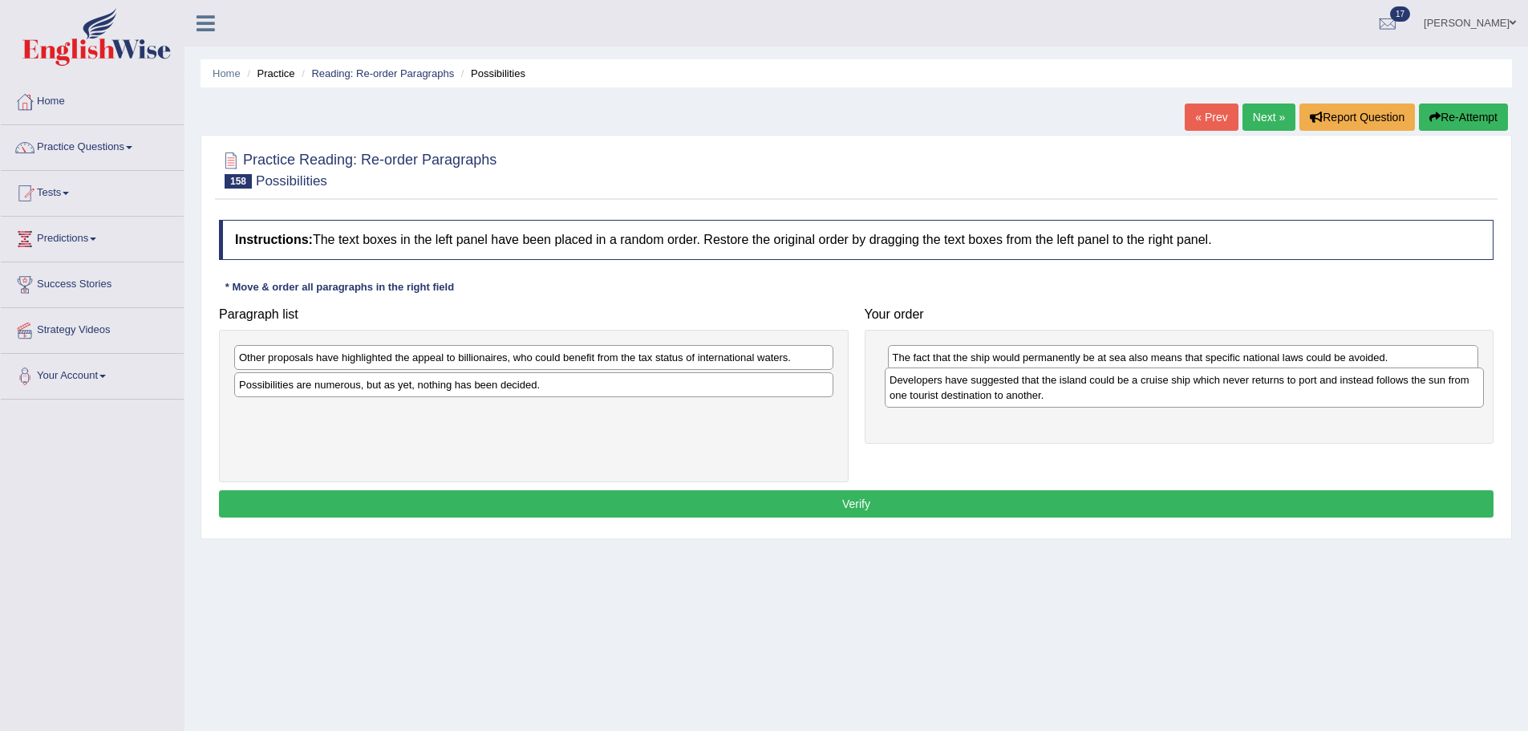
drag, startPoint x: 343, startPoint y: 402, endPoint x: 993, endPoint y: 397, distance: 650.6
click at [993, 397] on div "Developers have suggested that the island could be a cruise ship which never re…" at bounding box center [1184, 387] width 599 height 40
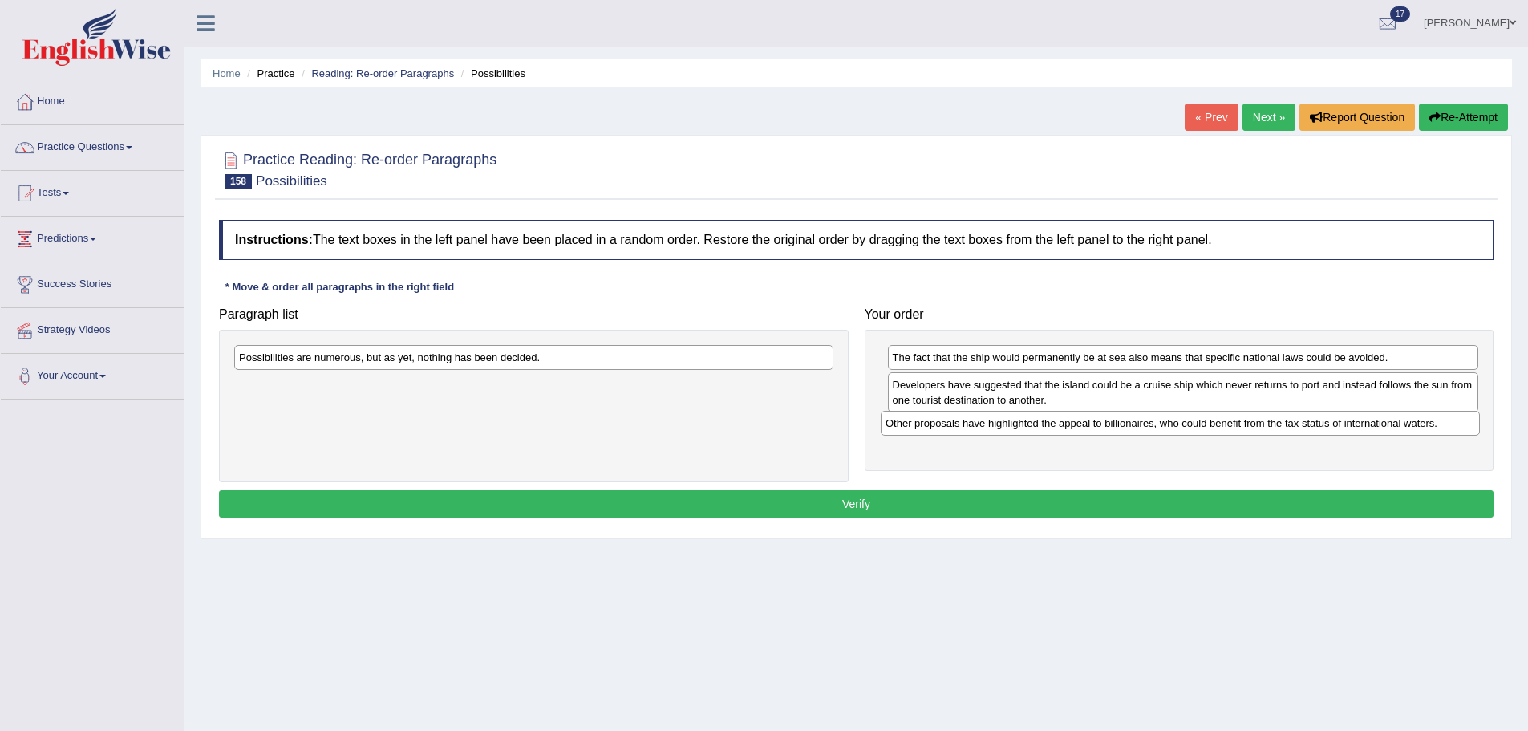
drag, startPoint x: 594, startPoint y: 367, endPoint x: 1240, endPoint y: 433, distance: 649.9
click at [1240, 433] on div "Other proposals have highlighted the appeal to billionaires, who could benefit …" at bounding box center [1180, 423] width 599 height 25
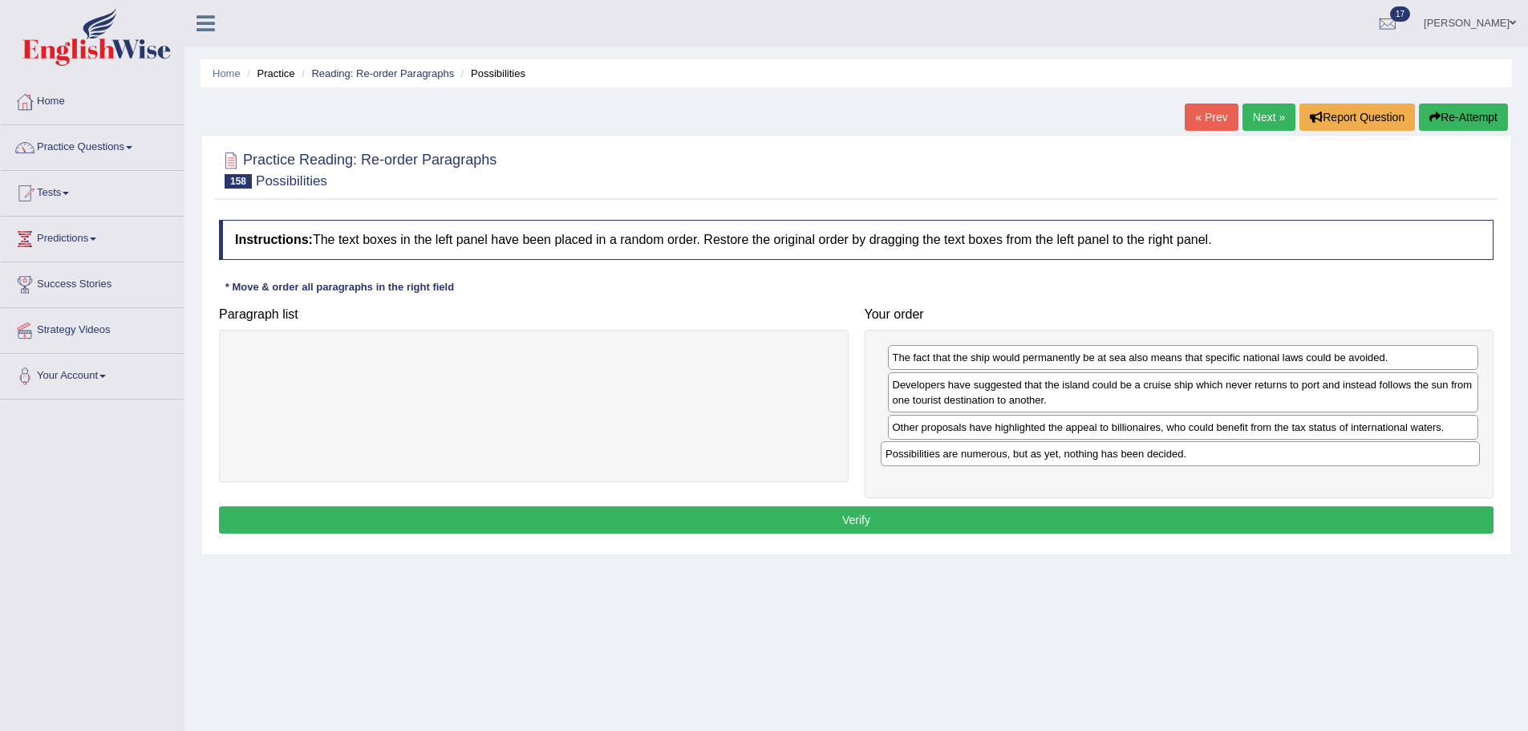
drag, startPoint x: 306, startPoint y: 365, endPoint x: 954, endPoint y: 470, distance: 656.7
click at [953, 460] on div "Possibilities are numerous, but as yet, nothing has been decided." at bounding box center [1180, 453] width 599 height 25
click at [920, 523] on button "Verify" at bounding box center [856, 519] width 1275 height 27
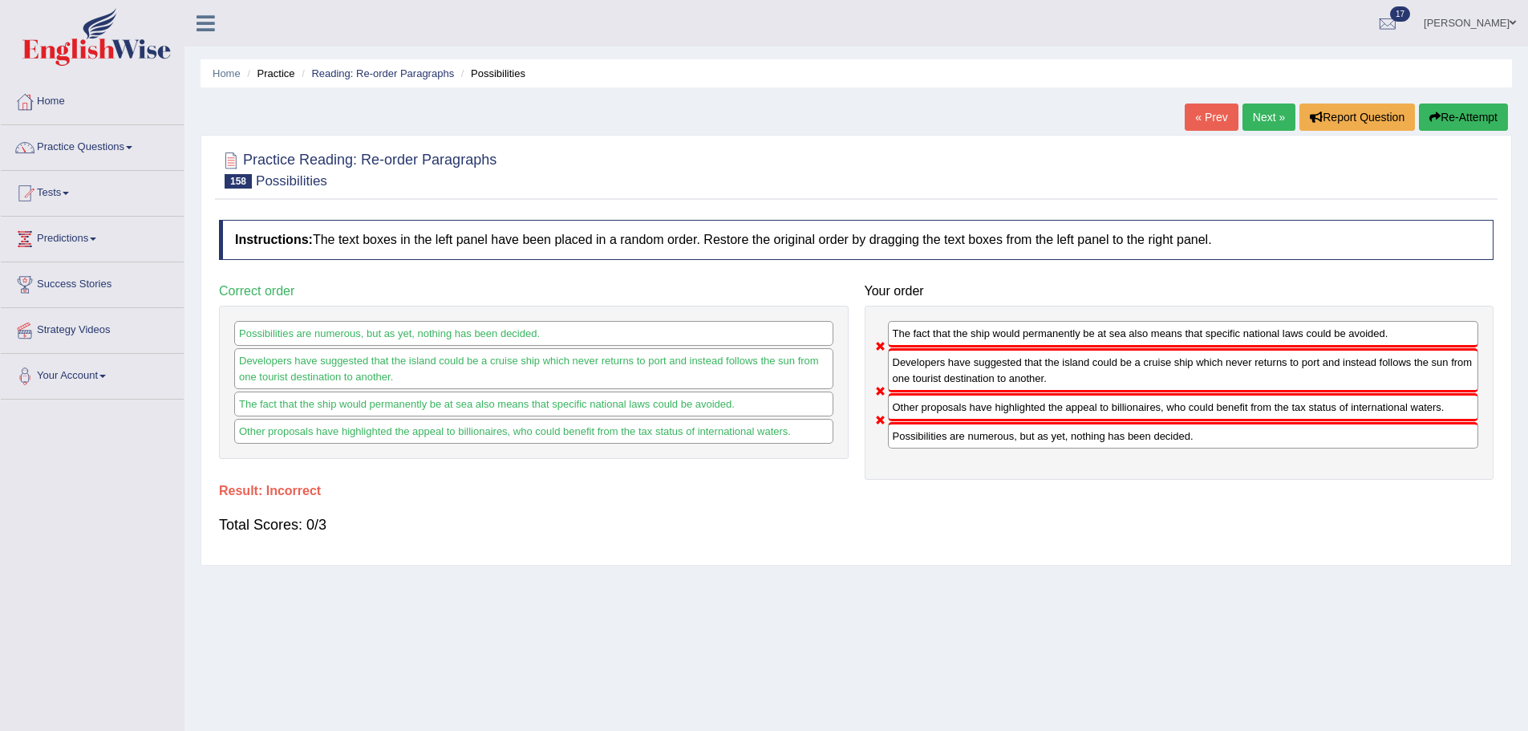
click at [1254, 112] on link "Next »" at bounding box center [1269, 116] width 53 height 27
